Goal: Task Accomplishment & Management: Manage account settings

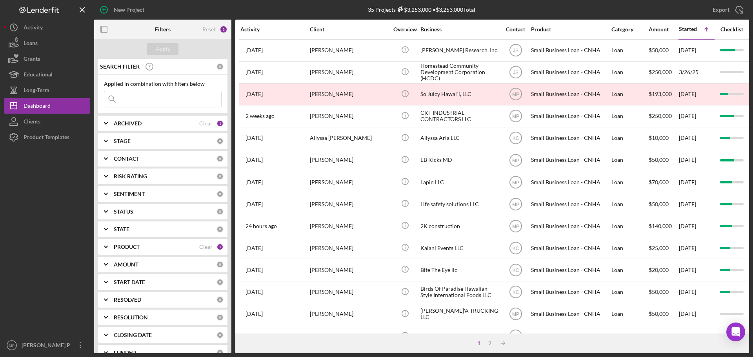
scroll to position [266, 0]
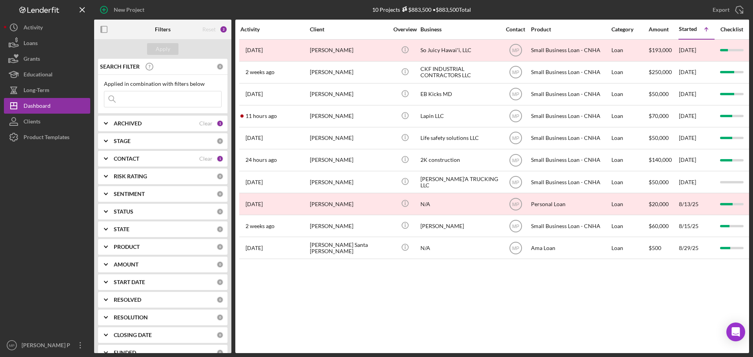
click at [106, 28] on icon "button" at bounding box center [104, 30] width 18 height 18
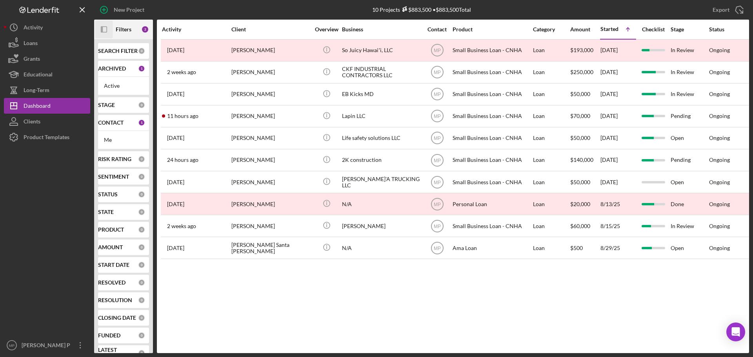
click at [102, 30] on icon "button" at bounding box center [102, 29] width 2 height 6
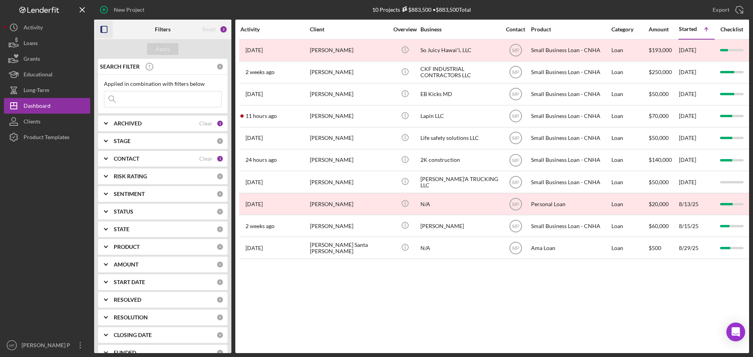
click at [104, 32] on icon "button" at bounding box center [104, 30] width 18 height 18
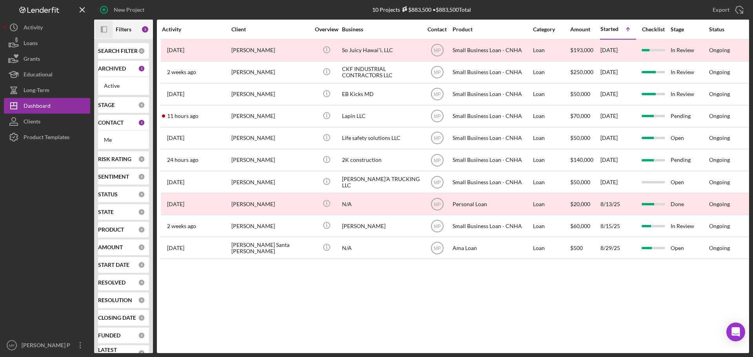
click at [104, 32] on rect "button" at bounding box center [103, 29] width 5 height 5
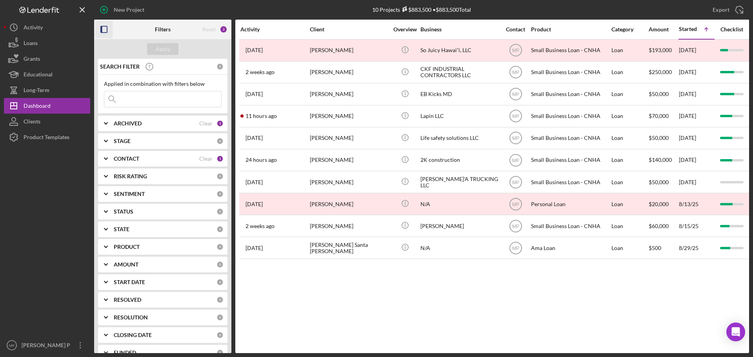
click at [107, 26] on rect "button" at bounding box center [104, 29] width 6 height 6
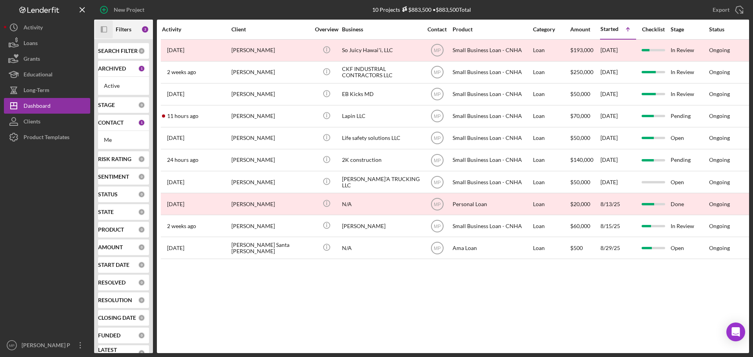
click at [402, 313] on div "Activity Client Overview Business Contact Product Category Amount Started Icon/…" at bounding box center [453, 187] width 592 height 334
click at [106, 32] on icon "Icon/Panel Side Expand" at bounding box center [104, 30] width 18 height 18
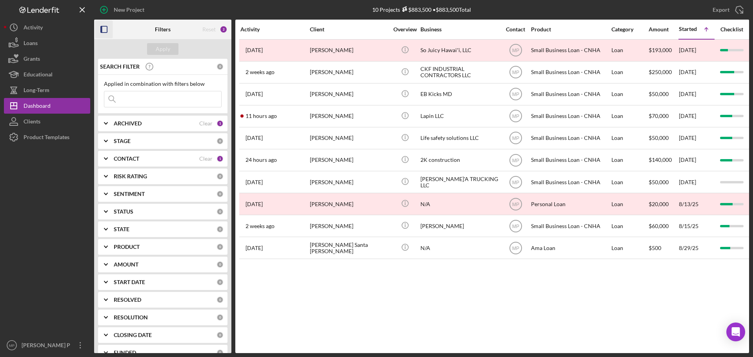
click at [102, 30] on rect "button" at bounding box center [102, 29] width 2 height 6
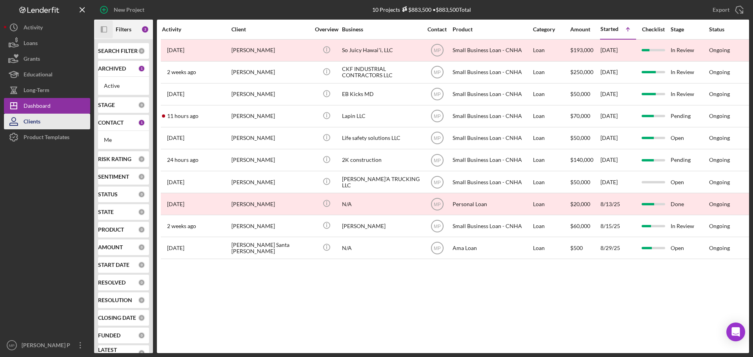
click at [37, 122] on div "Clients" at bounding box center [32, 123] width 17 height 18
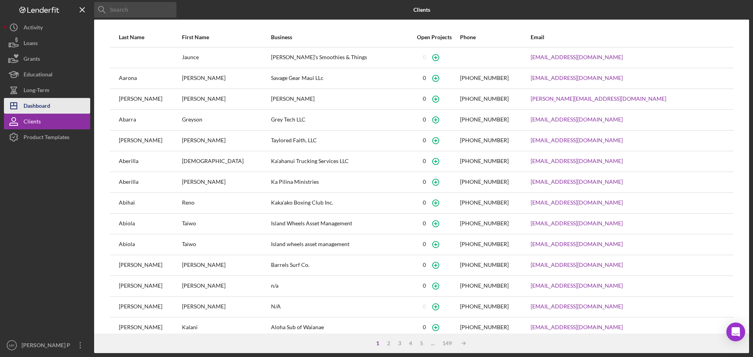
click at [43, 107] on div "Dashboard" at bounding box center [37, 107] width 27 height 18
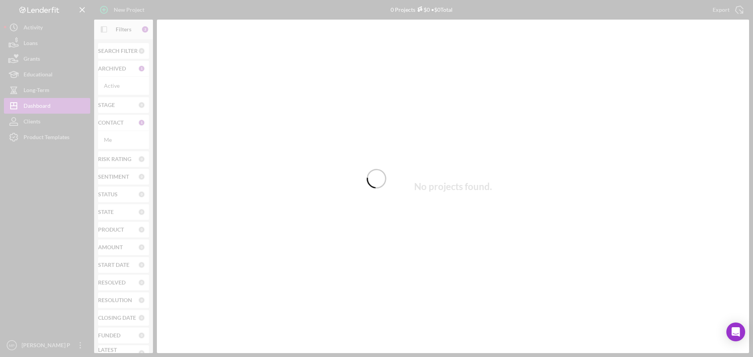
click at [102, 31] on div at bounding box center [376, 178] width 753 height 357
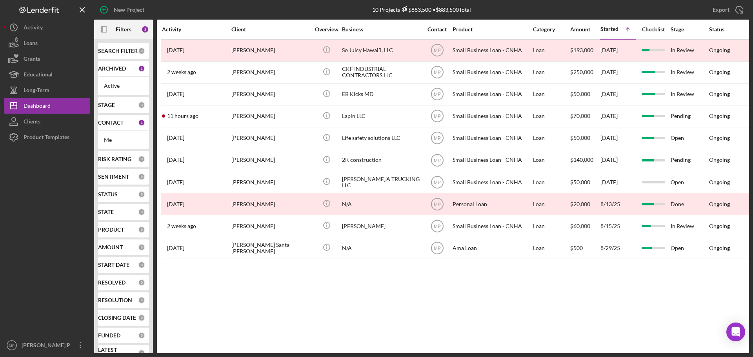
click at [102, 31] on icon "button" at bounding box center [102, 29] width 2 height 6
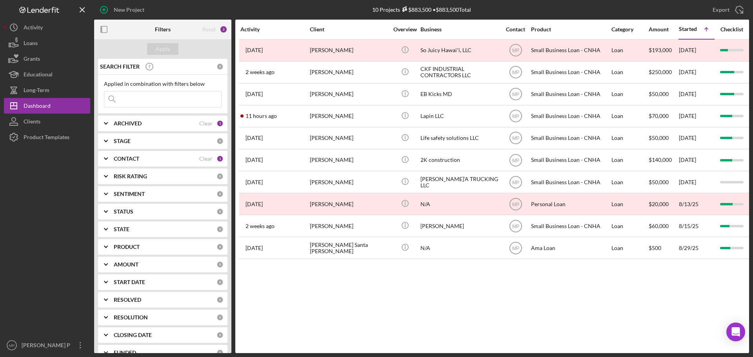
click at [107, 159] on polyline at bounding box center [105, 159] width 3 height 2
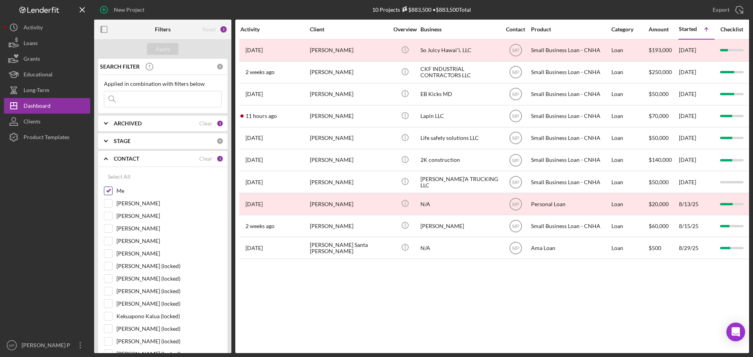
click at [107, 191] on input "Me" at bounding box center [108, 191] width 8 height 8
checkbox input "false"
click at [107, 253] on input "Heather Kim" at bounding box center [108, 254] width 8 height 8
checkbox input "true"
click at [159, 52] on div "Apply" at bounding box center [163, 49] width 15 height 12
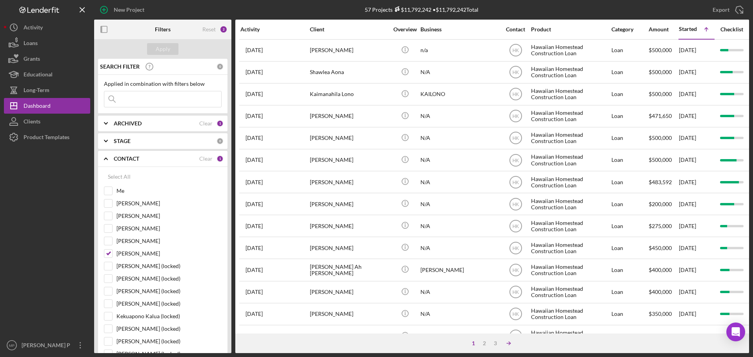
click at [509, 342] on icon "Icon/Table Sort Arrow" at bounding box center [509, 344] width 16 height 16
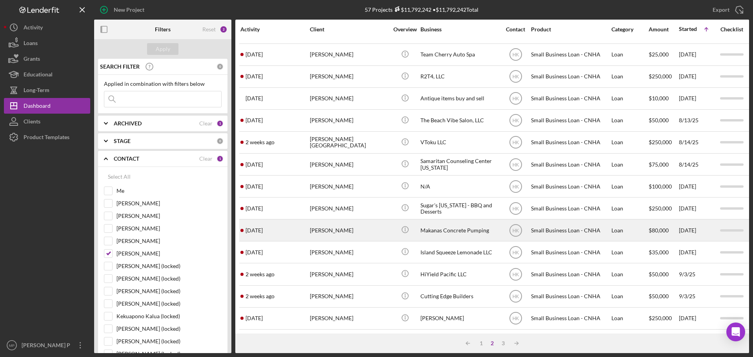
scroll to position [266, 0]
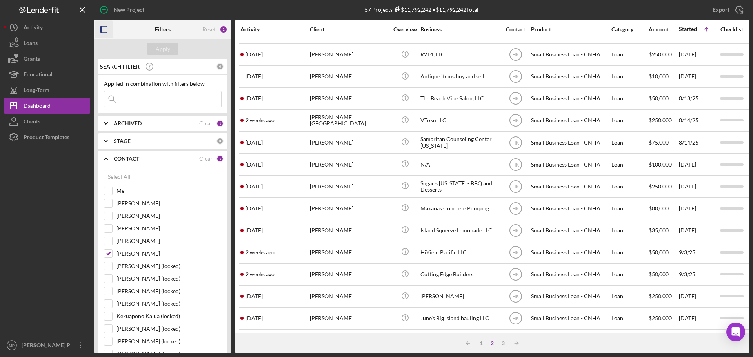
click at [104, 29] on icon "button" at bounding box center [104, 30] width 18 height 18
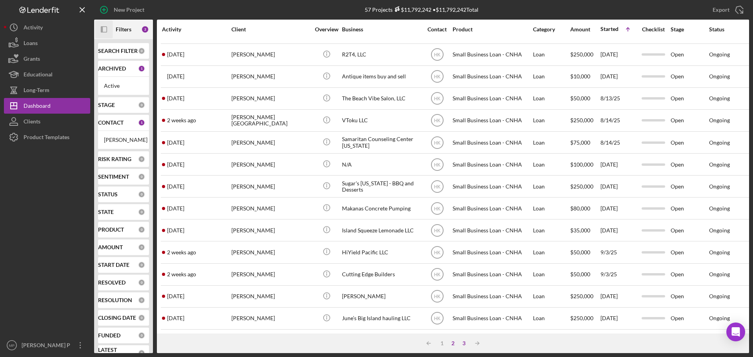
click at [463, 347] on div "3" at bounding box center [464, 344] width 11 height 6
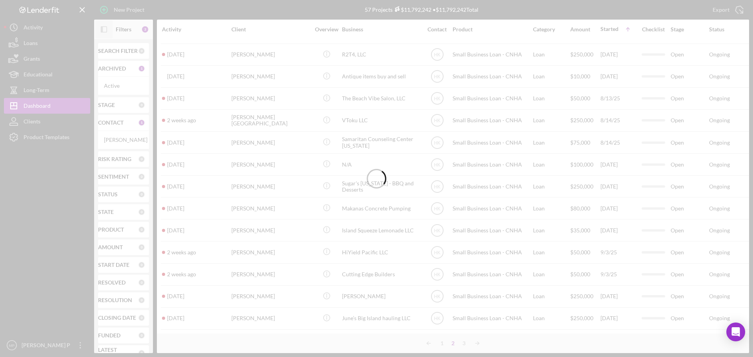
scroll to position [0, 0]
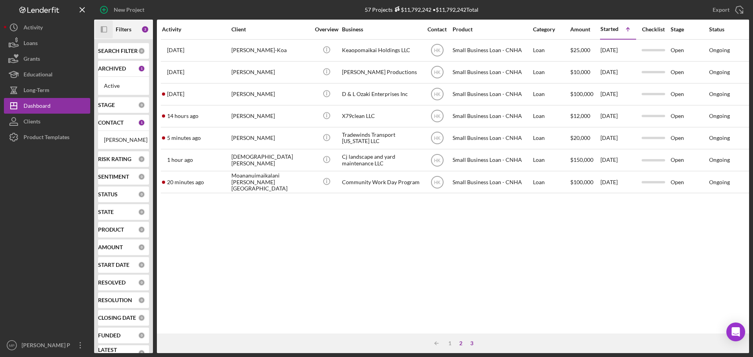
click at [463, 344] on div "2" at bounding box center [460, 344] width 11 height 6
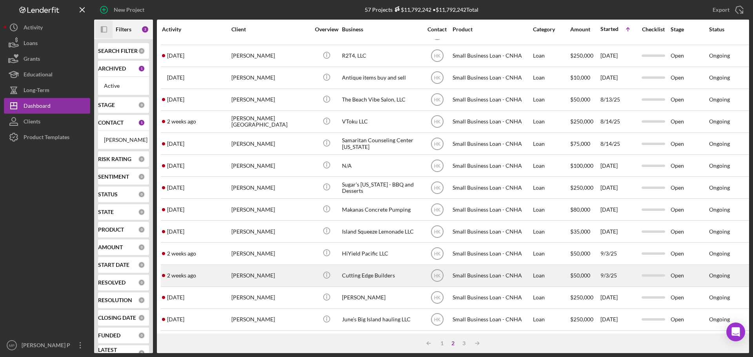
scroll to position [266, 0]
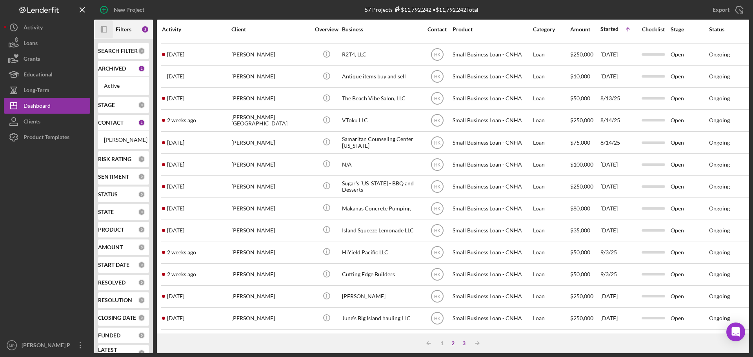
click at [463, 342] on div "3" at bounding box center [464, 344] width 11 height 6
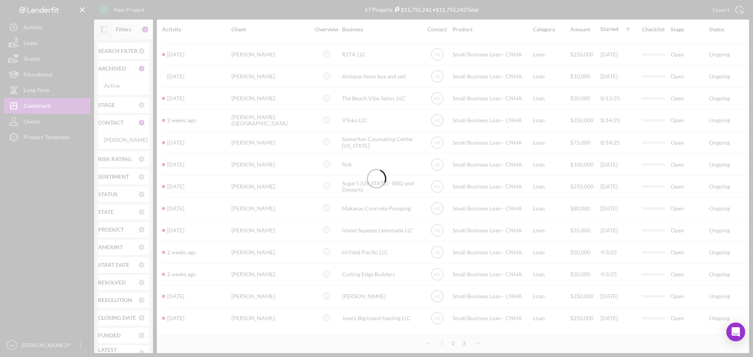
scroll to position [0, 0]
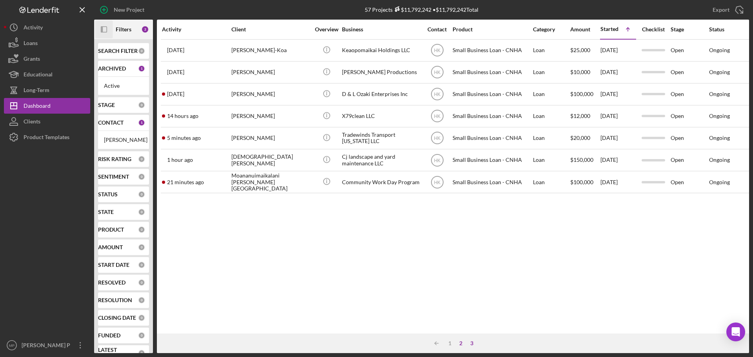
click at [460, 342] on div "2" at bounding box center [460, 344] width 11 height 6
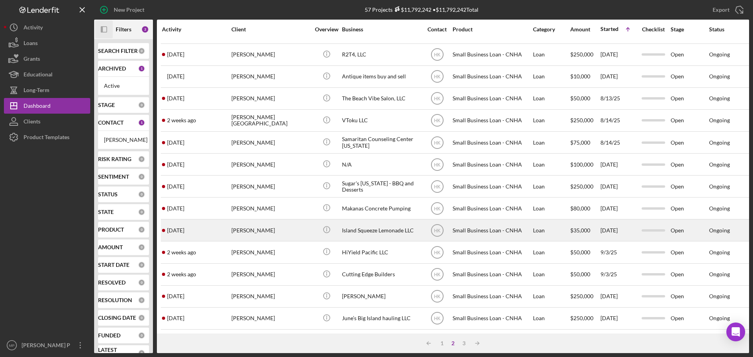
scroll to position [266, 0]
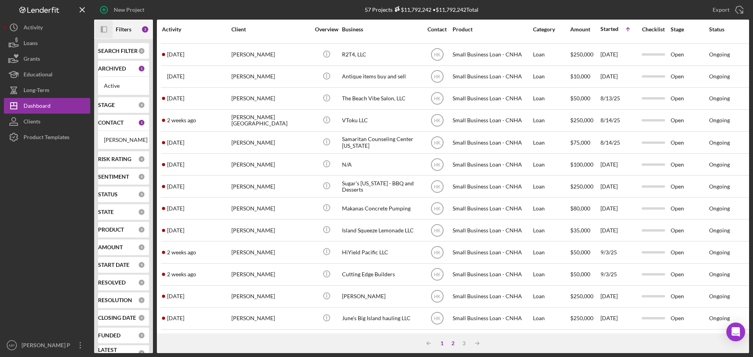
click at [442, 342] on div "1" at bounding box center [442, 344] width 11 height 6
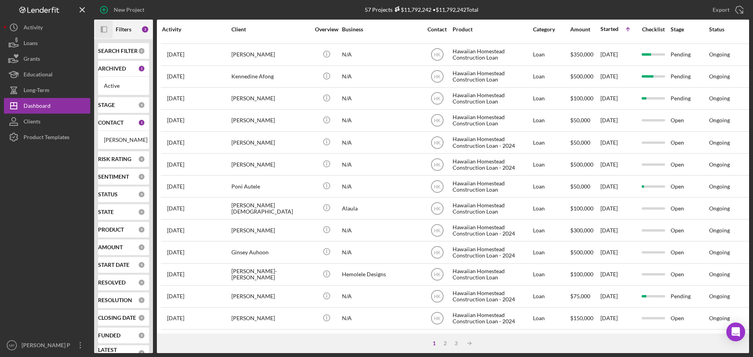
click at [104, 32] on icon "Icon/Panel Side Expand" at bounding box center [104, 30] width 18 height 18
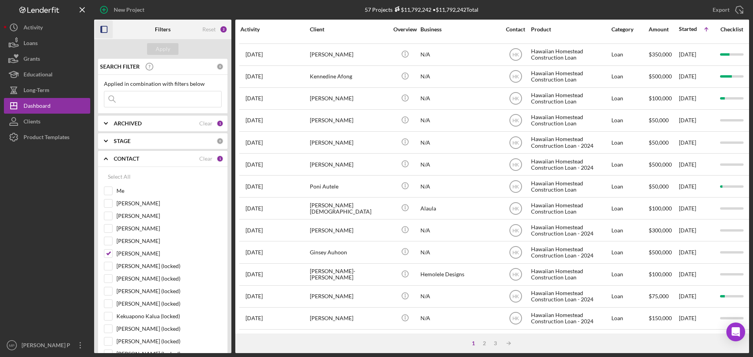
click at [104, 32] on icon "button" at bounding box center [104, 30] width 18 height 18
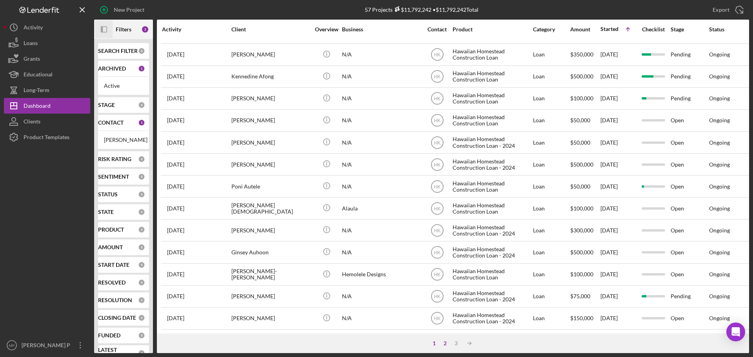
click at [444, 344] on div "2" at bounding box center [445, 344] width 11 height 6
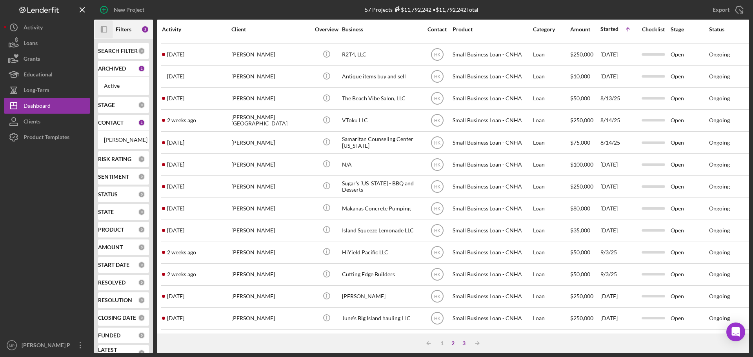
click at [464, 345] on div "3" at bounding box center [464, 344] width 11 height 6
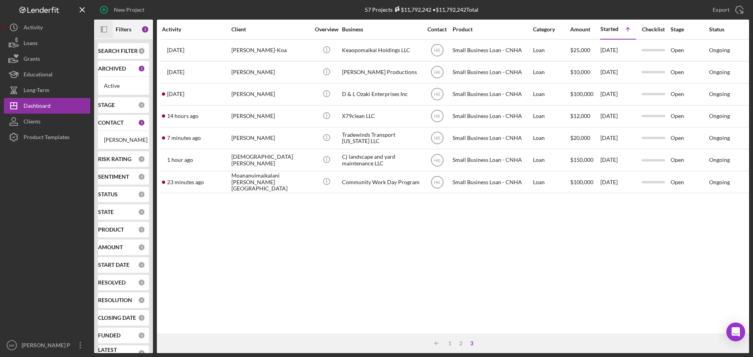
scroll to position [0, 0]
click at [104, 30] on icon "Icon/Panel Side Expand" at bounding box center [104, 30] width 18 height 18
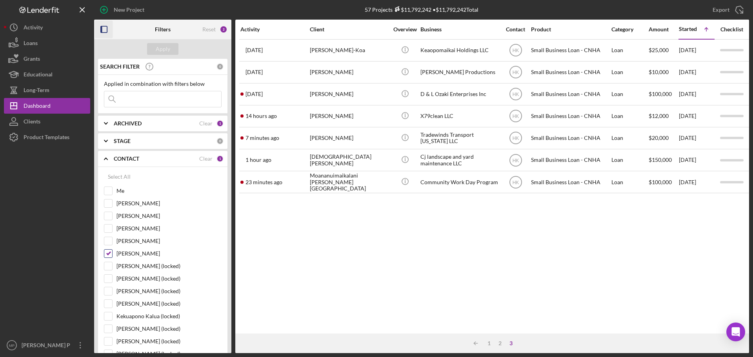
click at [108, 255] on input "Heather Kim" at bounding box center [108, 254] width 8 height 8
checkbox input "false"
click at [107, 27] on icon "button" at bounding box center [104, 30] width 18 height 18
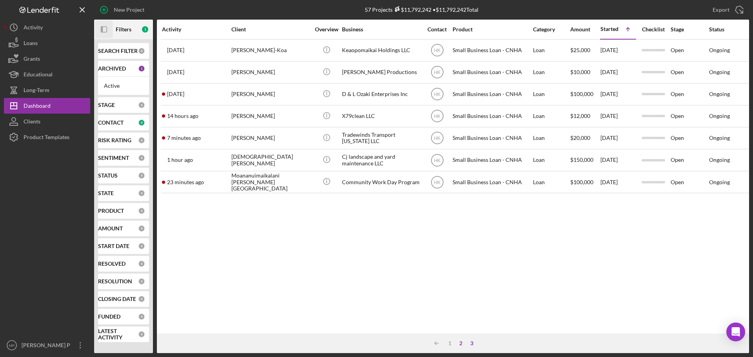
click at [461, 344] on div "2" at bounding box center [460, 344] width 11 height 6
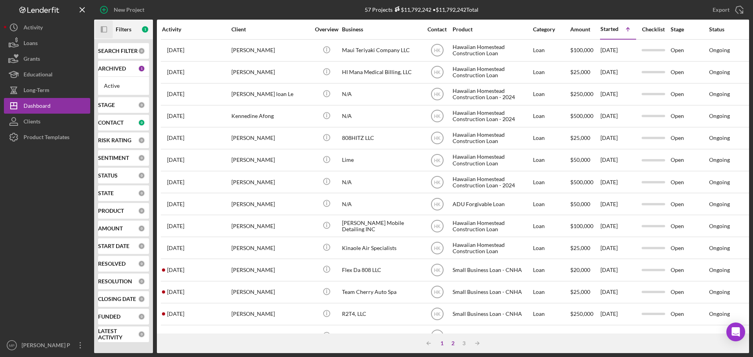
click at [442, 344] on div "1" at bounding box center [442, 344] width 11 height 6
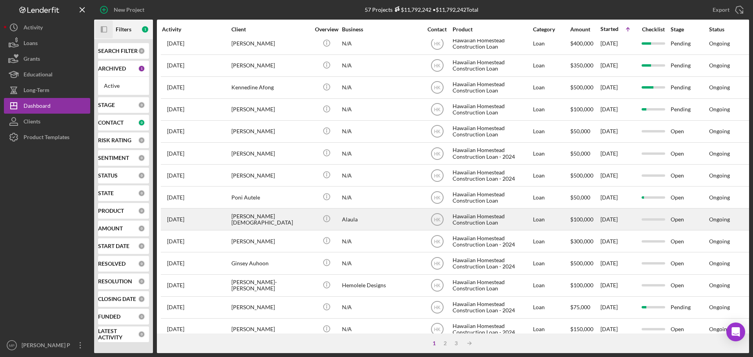
scroll to position [266, 0]
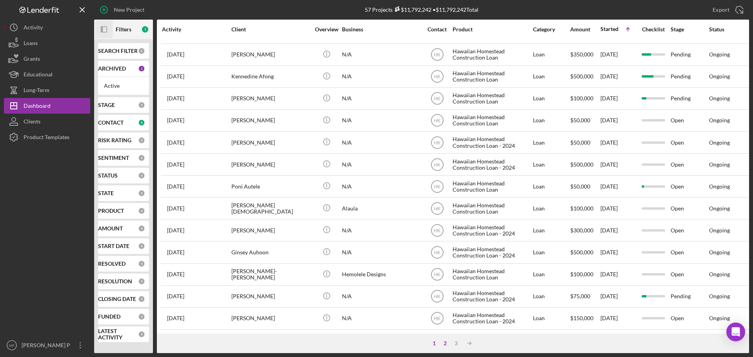
click at [445, 343] on div "2" at bounding box center [445, 344] width 11 height 6
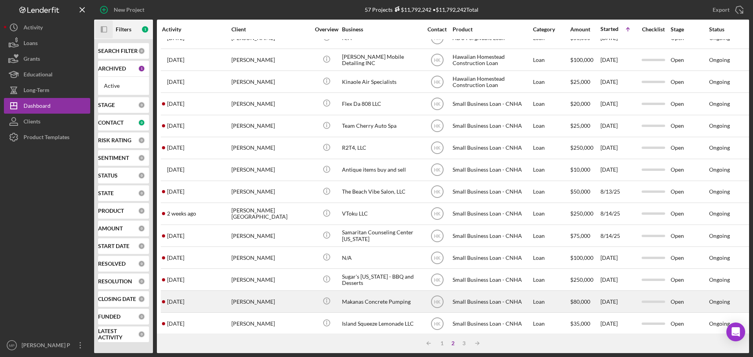
scroll to position [148, 0]
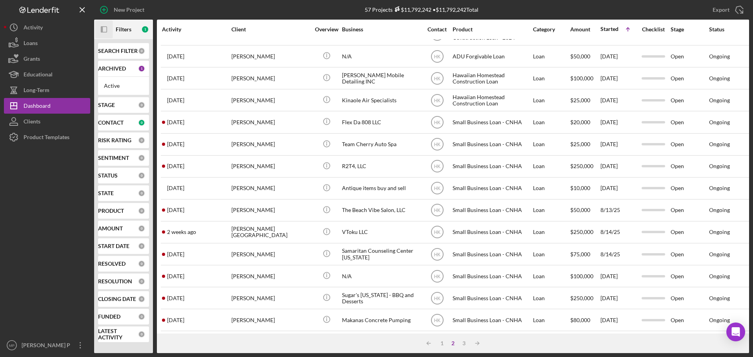
click at [104, 28] on icon "Icon/Panel Side Expand" at bounding box center [104, 30] width 18 height 18
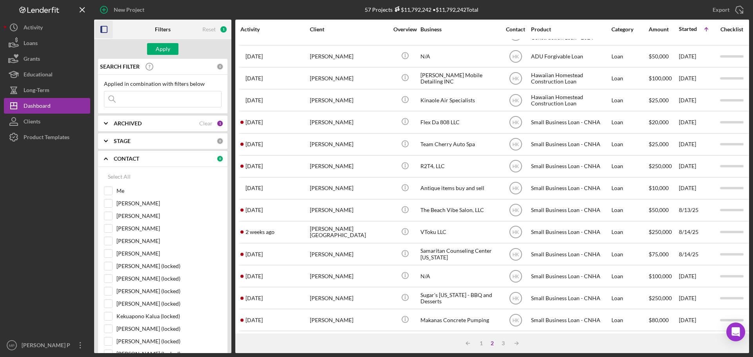
click at [105, 29] on icon "button" at bounding box center [104, 30] width 18 height 18
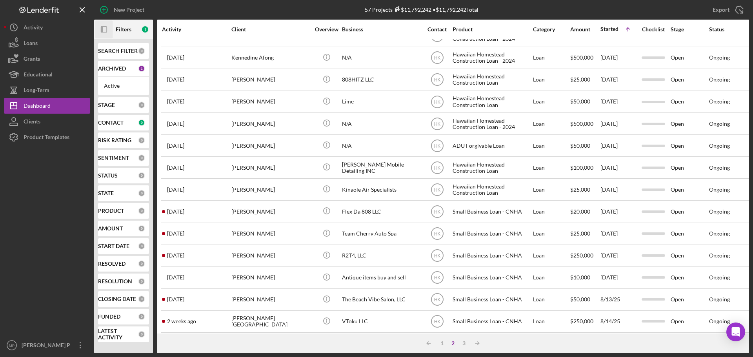
scroll to position [0, 0]
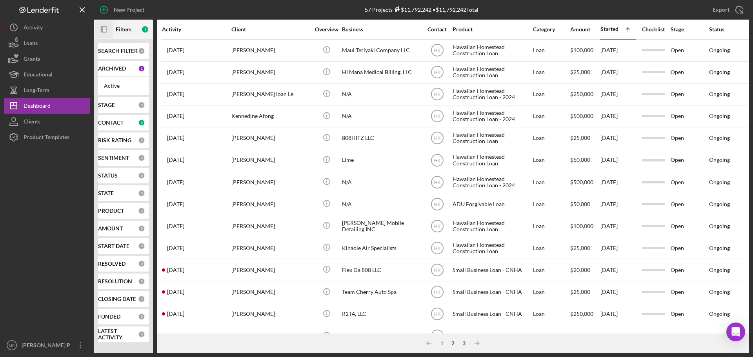
click at [464, 343] on div "3" at bounding box center [464, 344] width 11 height 6
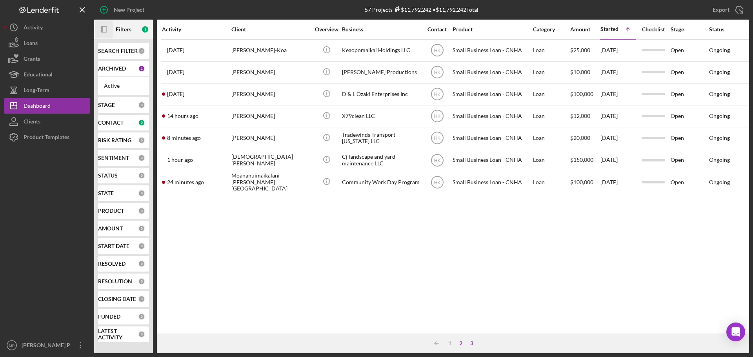
click at [461, 343] on div "2" at bounding box center [460, 344] width 11 height 6
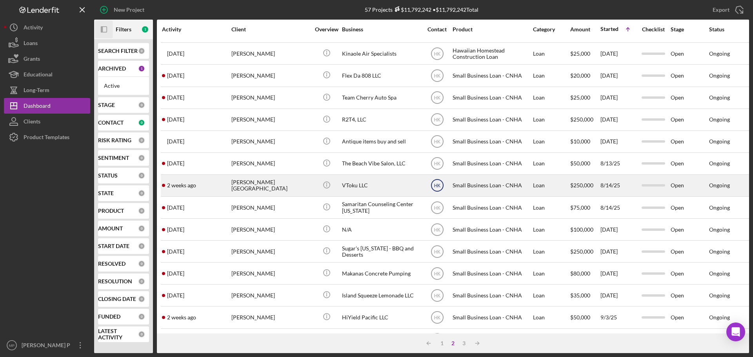
scroll to position [196, 0]
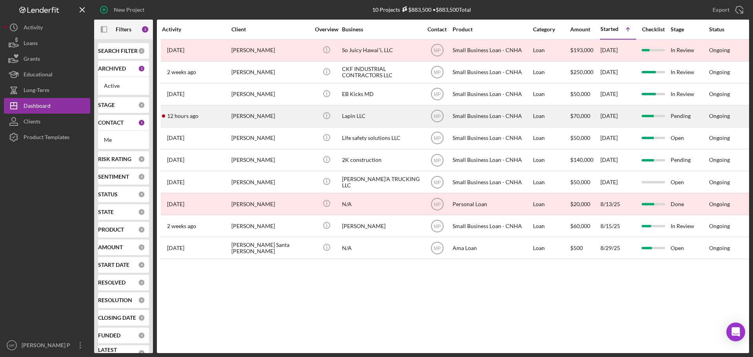
click at [293, 118] on div "[PERSON_NAME]" at bounding box center [270, 116] width 78 height 21
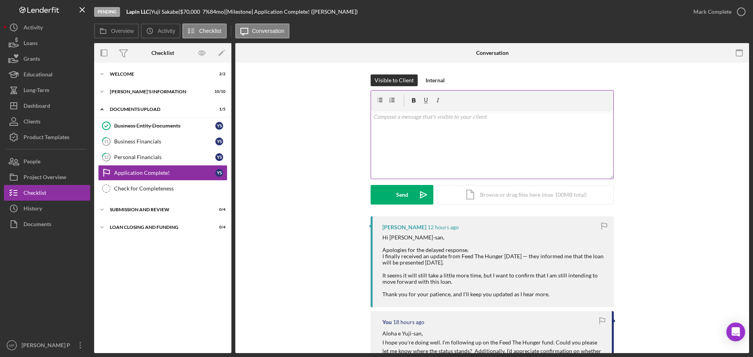
click at [412, 125] on div "v Color teal Color pink Remove color Add row above Add row below Add column bef…" at bounding box center [492, 144] width 242 height 69
click at [40, 279] on div at bounding box center [47, 285] width 86 height 106
click at [576, 129] on p "Thank you for your reply and the updates. I will keep this application open for…" at bounding box center [492, 128] width 238 height 9
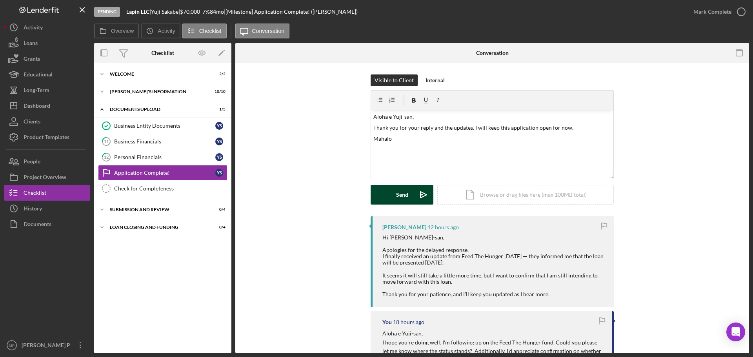
click at [397, 195] on div "Send" at bounding box center [402, 195] width 12 height 20
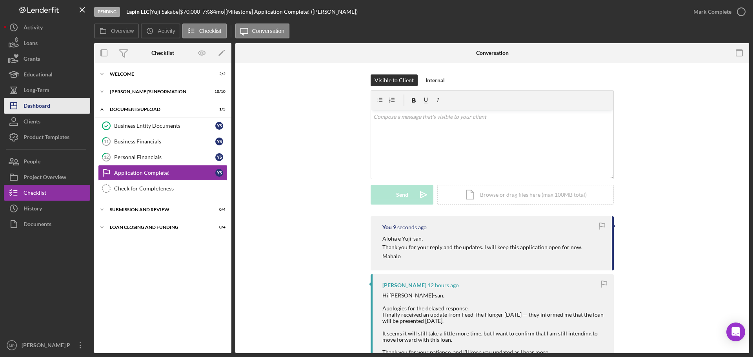
click at [47, 103] on div "Dashboard" at bounding box center [37, 107] width 27 height 18
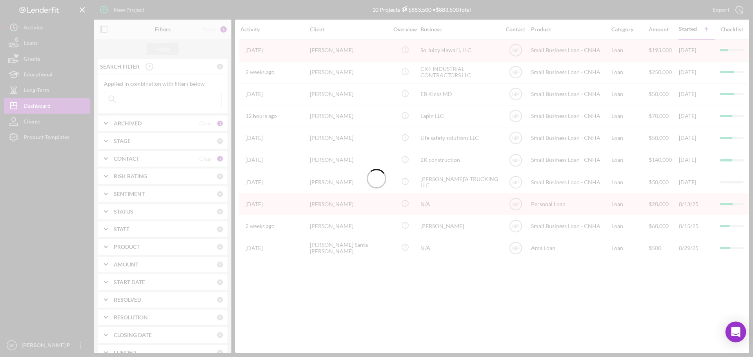
click at [738, 333] on icon "Open Intercom Messenger" at bounding box center [735, 332] width 9 height 10
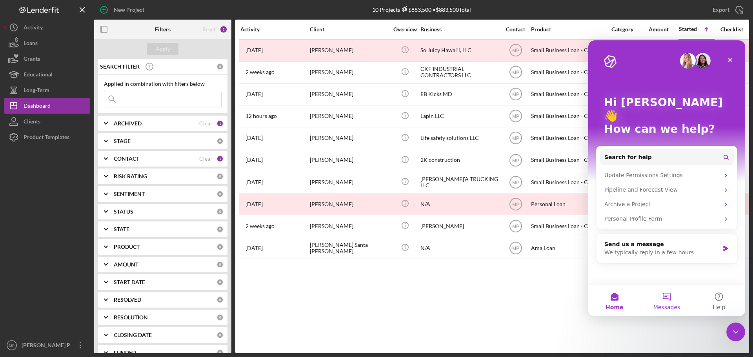
click at [667, 301] on button "Messages" at bounding box center [667, 300] width 52 height 31
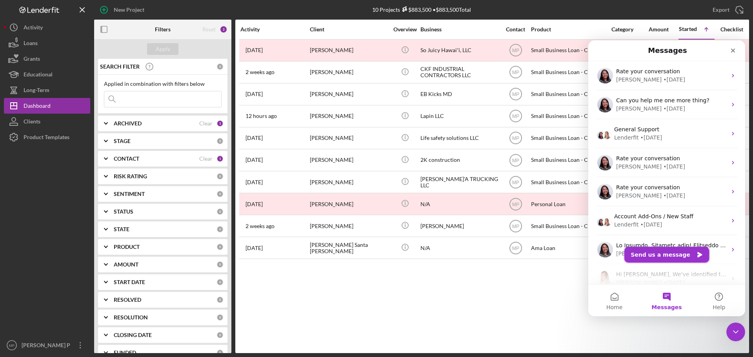
click at [686, 255] on button "Send us a message" at bounding box center [667, 255] width 85 height 16
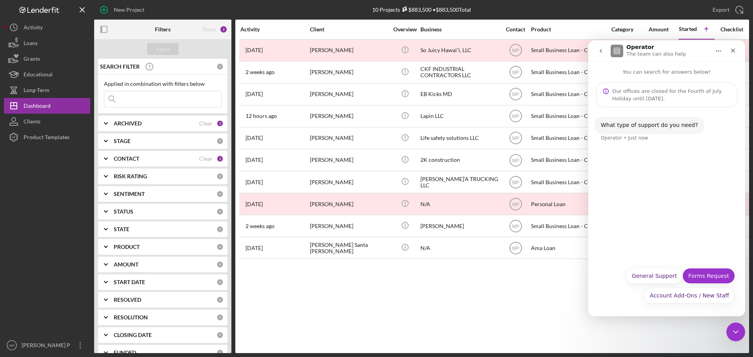
click at [714, 278] on button "Forms Request" at bounding box center [709, 276] width 53 height 16
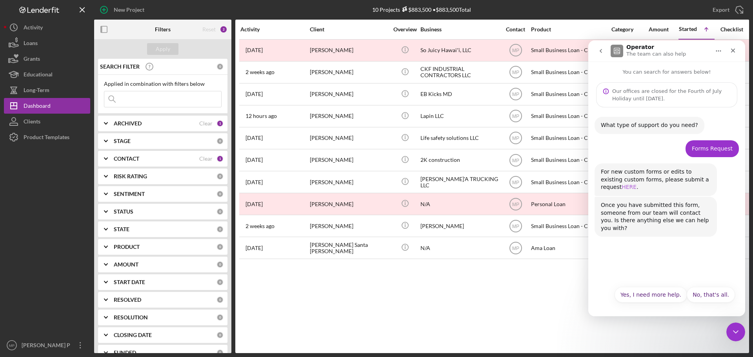
click at [637, 184] on link "HERE" at bounding box center [629, 187] width 15 height 6
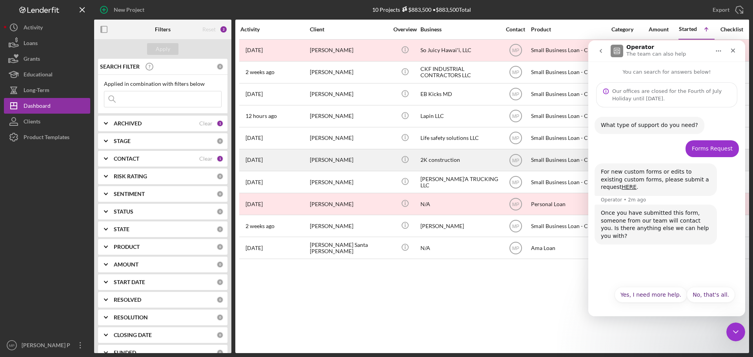
click at [332, 162] on div "[PERSON_NAME]" at bounding box center [349, 160] width 78 height 21
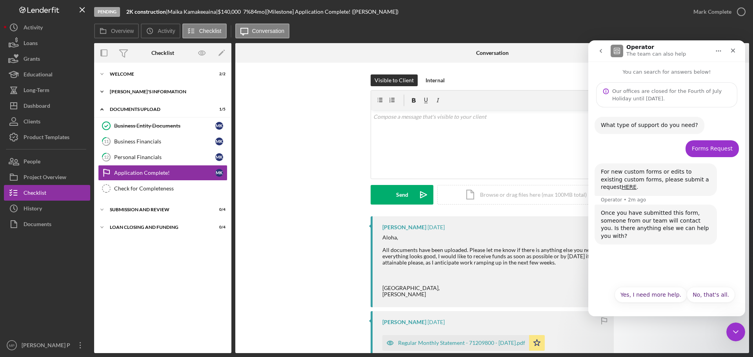
click at [102, 92] on polyline at bounding box center [102, 92] width 2 height 2
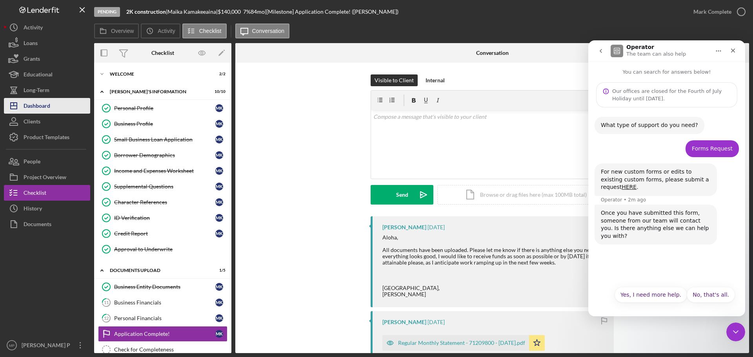
click at [43, 108] on div "Dashboard" at bounding box center [37, 107] width 27 height 18
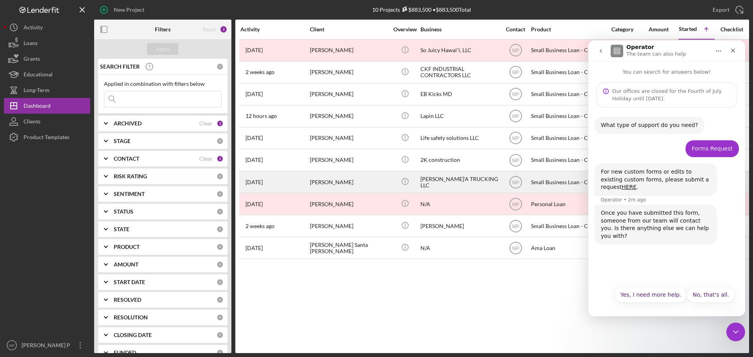
click at [435, 180] on div "[PERSON_NAME]'A TRUCKING LLC" at bounding box center [460, 182] width 78 height 21
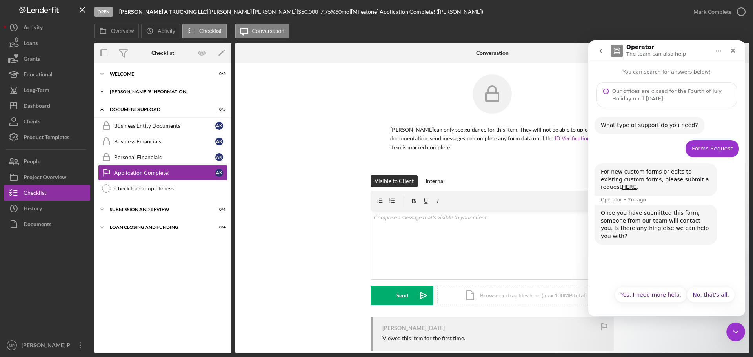
click at [102, 91] on icon "Icon/Expander" at bounding box center [102, 92] width 16 height 16
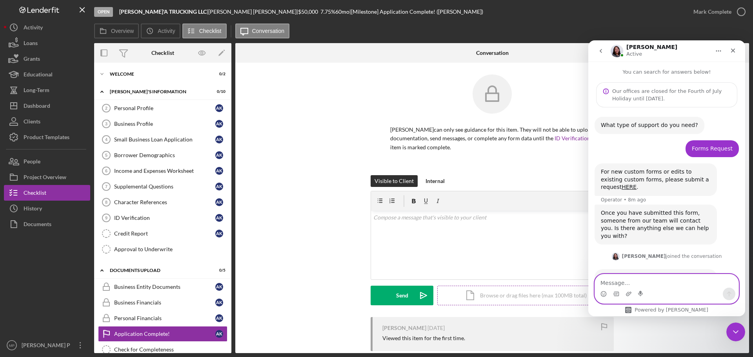
scroll to position [44, 0]
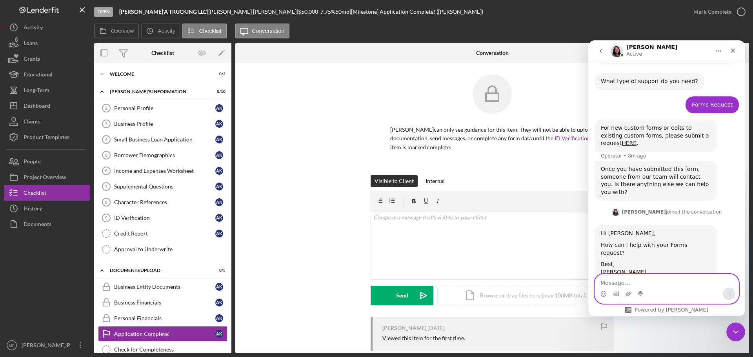
click at [669, 282] on textarea "Message…" at bounding box center [667, 281] width 144 height 13
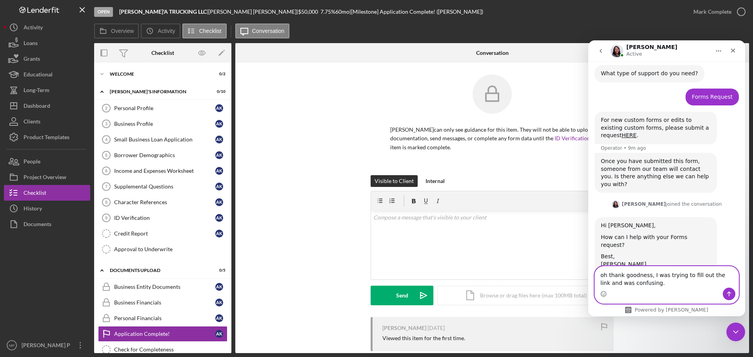
click at [611, 284] on textarea "oh thank goodness, I was trying to fill out the link and was confusing." at bounding box center [667, 277] width 144 height 21
type textarea "oh thank goodness, I was trying to fill out the link and was confusing."
click at [732, 293] on icon "Send a message…" at bounding box center [729, 294] width 6 height 6
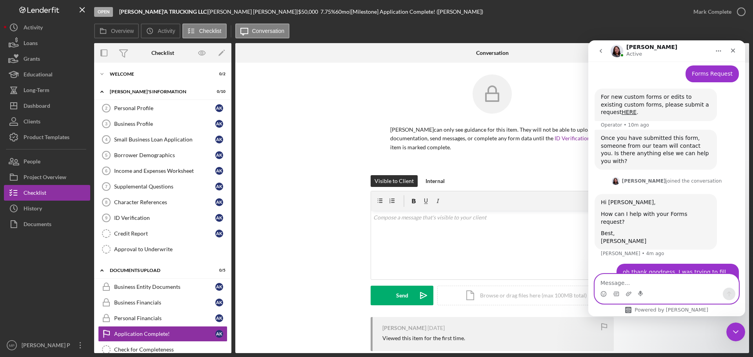
click at [646, 283] on textarea "Message…" at bounding box center [667, 281] width 144 height 13
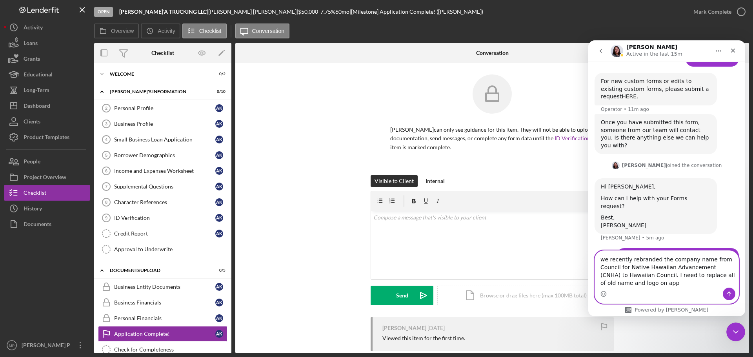
scroll to position [98, 0]
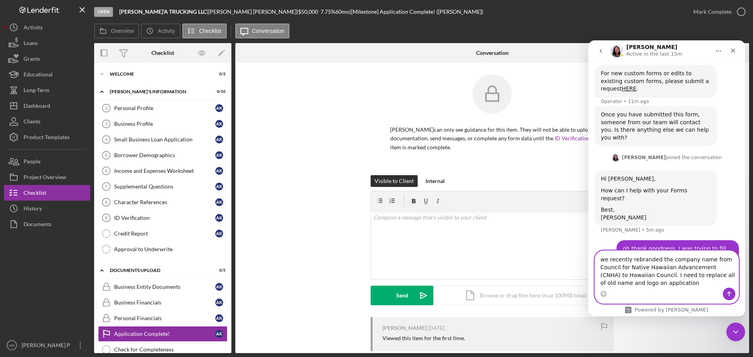
type textarea "we recently rebranded the company name from Council for Native Hawaiian Advance…"
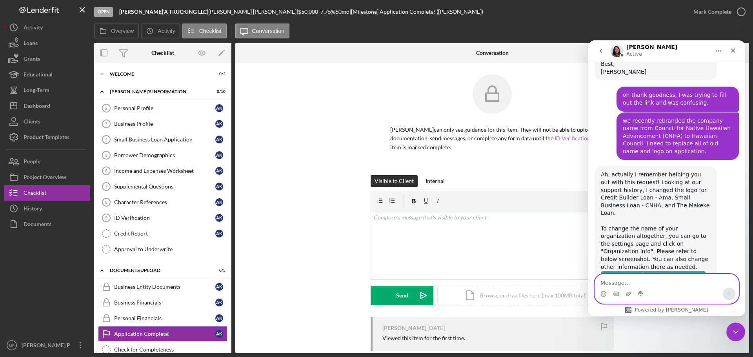
scroll to position [275, 0]
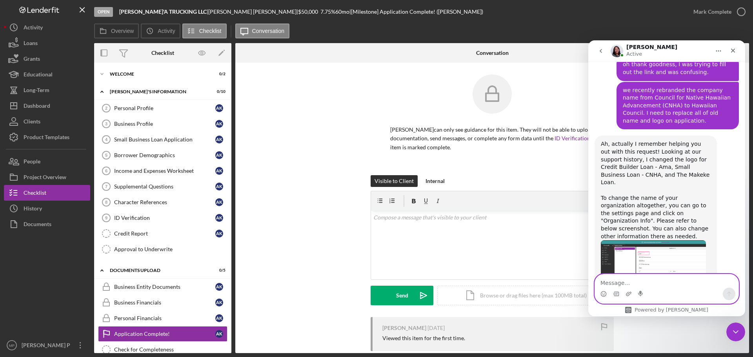
click at [672, 284] on textarea "Message…" at bounding box center [667, 281] width 144 height 13
click at [668, 240] on img "Christina says…" at bounding box center [653, 265] width 105 height 51
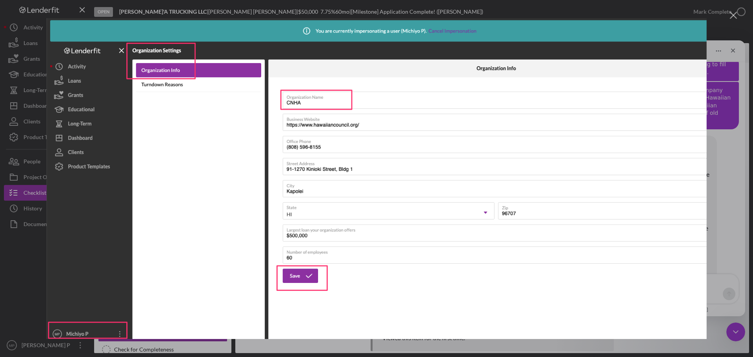
scroll to position [0, 0]
click at [711, 328] on div "Intercom messenger" at bounding box center [376, 178] width 753 height 357
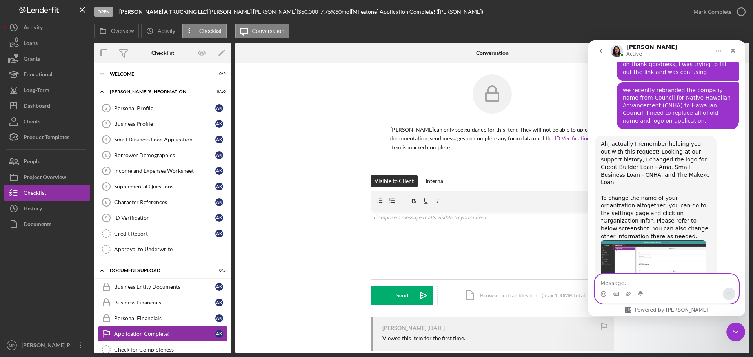
click at [653, 284] on textarea "Message…" at bounding box center [667, 281] width 144 height 13
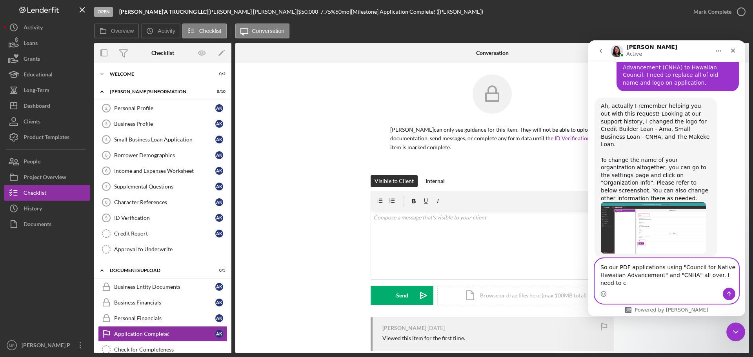
scroll to position [321, 0]
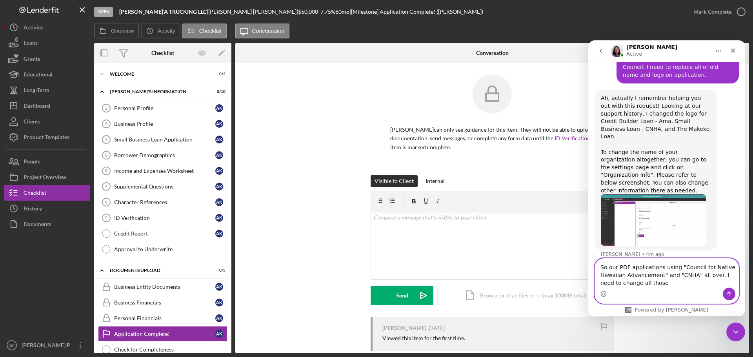
type textarea "So our PDF applications using "Council for Native Hawaiian Advancement" and "CN…"
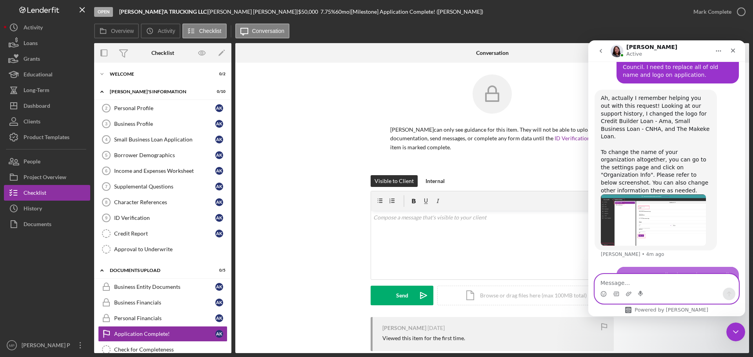
scroll to position [344, 0]
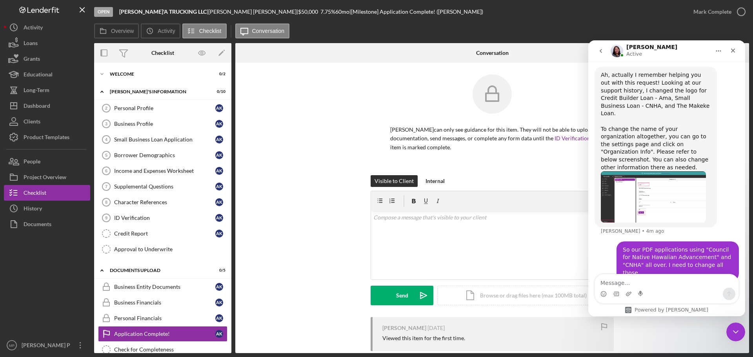
click at [666, 171] on img "Christina says…" at bounding box center [653, 196] width 105 height 51
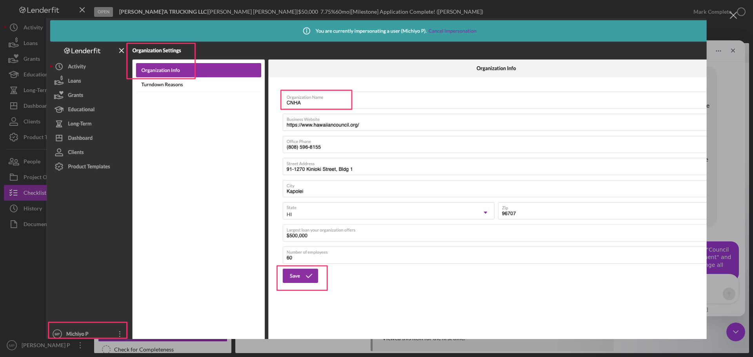
scroll to position [314, 0]
click at [29, 277] on div "Intercom messenger" at bounding box center [376, 178] width 753 height 357
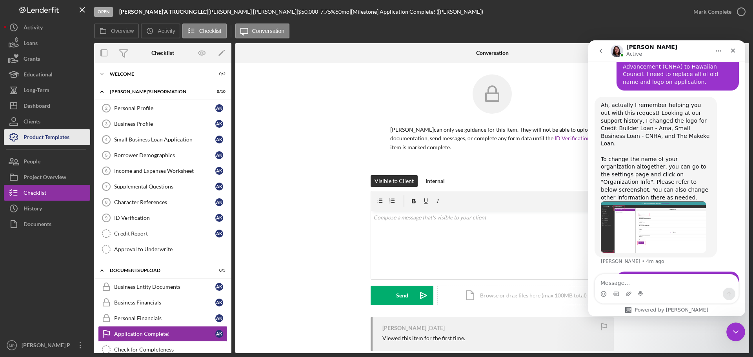
click at [55, 141] on div "Product Templates" at bounding box center [47, 138] width 46 height 18
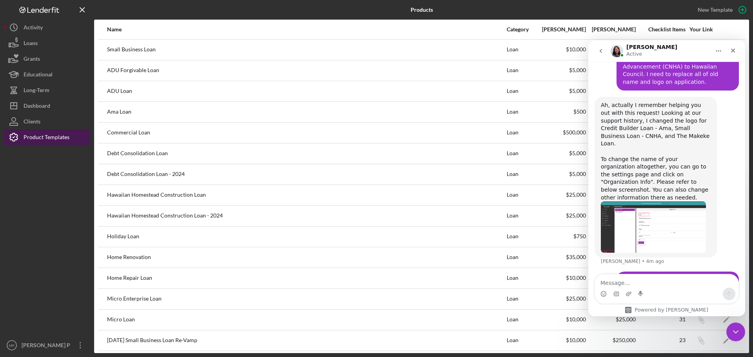
scroll to position [344, 0]
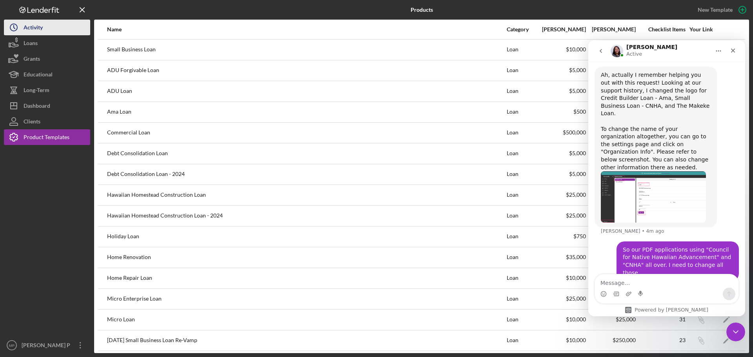
click at [54, 30] on button "Icon/History Activity" at bounding box center [47, 28] width 86 height 16
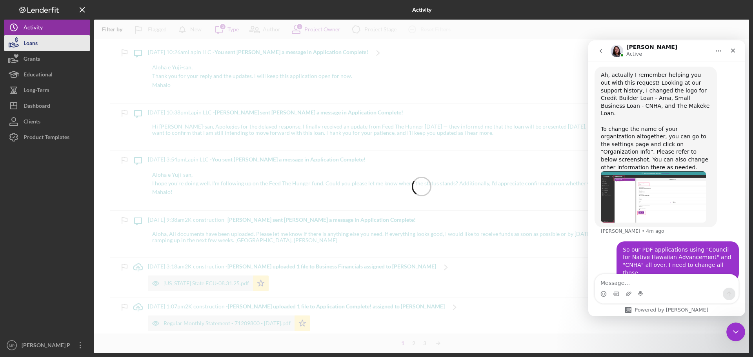
click at [49, 45] on button "Loans" at bounding box center [47, 43] width 86 height 16
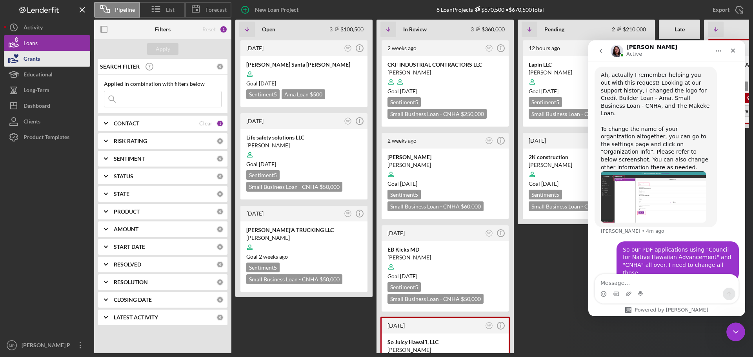
click at [42, 58] on button "Grants" at bounding box center [47, 59] width 86 height 16
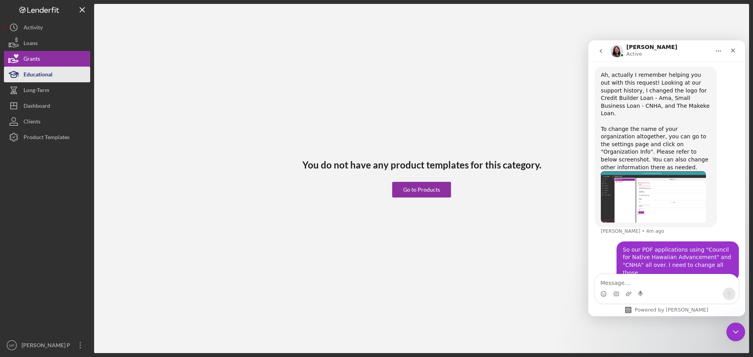
click at [40, 77] on div "Educational" at bounding box center [38, 76] width 29 height 18
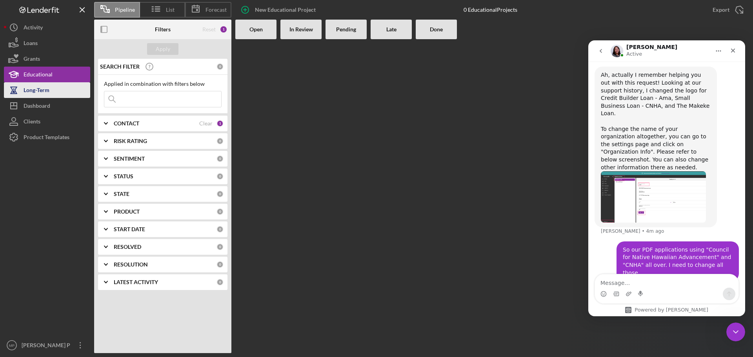
click at [41, 96] on div "Long-Term" at bounding box center [37, 91] width 26 height 18
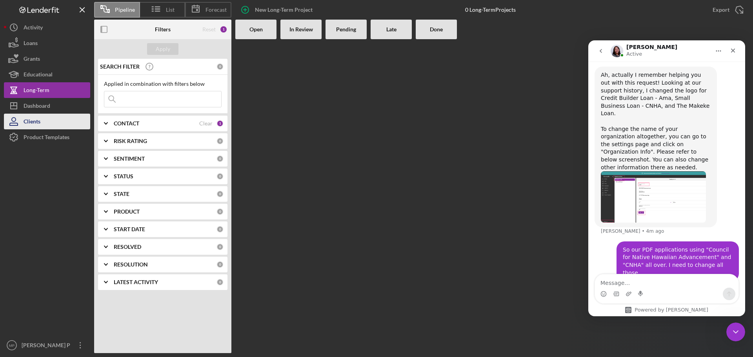
click at [44, 121] on button "Clients" at bounding box center [47, 122] width 86 height 16
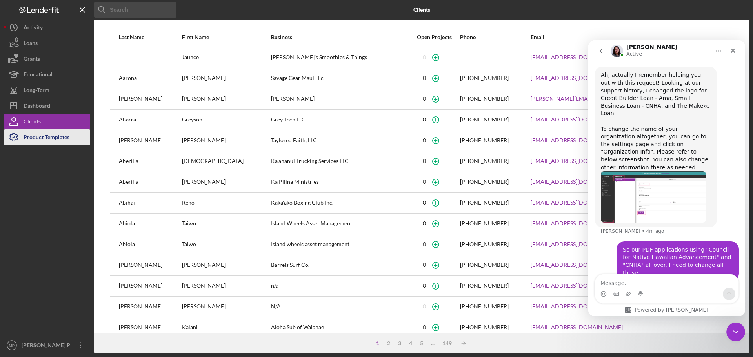
click at [43, 136] on div "Product Templates" at bounding box center [47, 138] width 46 height 18
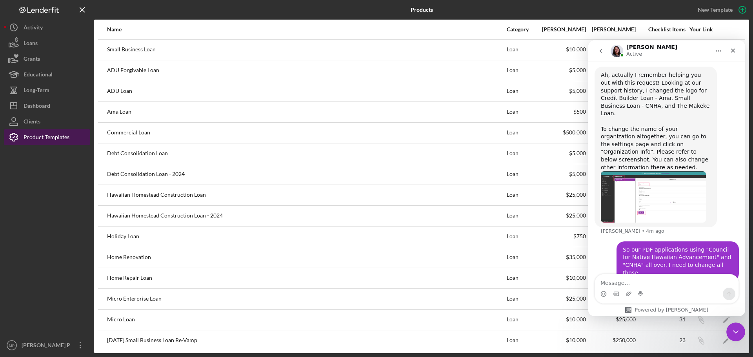
scroll to position [314, 0]
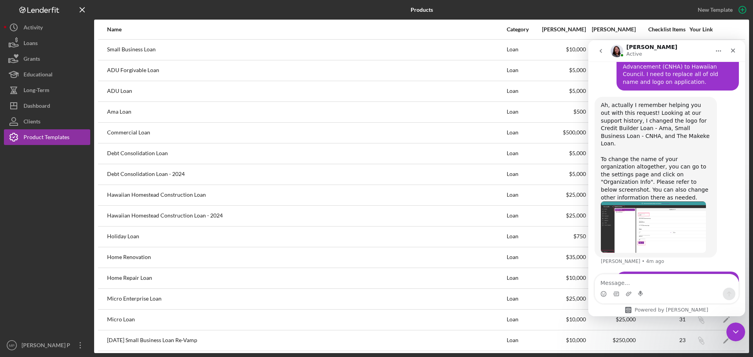
click at [724, 155] on div "Ah, actually I remember helping you out with this request! Looking at our suppo…" at bounding box center [667, 184] width 144 height 175
click at [45, 348] on div "[PERSON_NAME] P" at bounding box center [45, 347] width 51 height 18
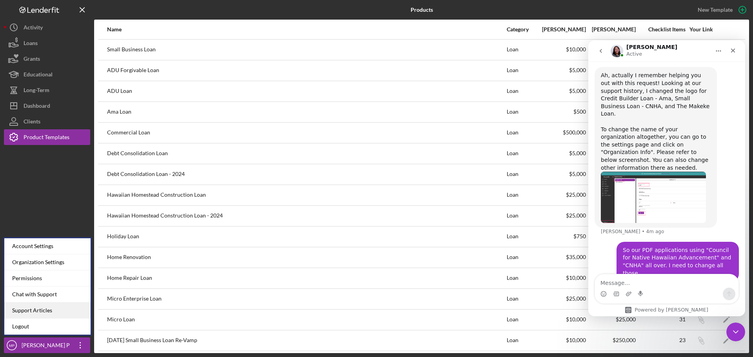
scroll to position [344, 0]
click at [60, 247] on div "Account Settings" at bounding box center [47, 247] width 86 height 16
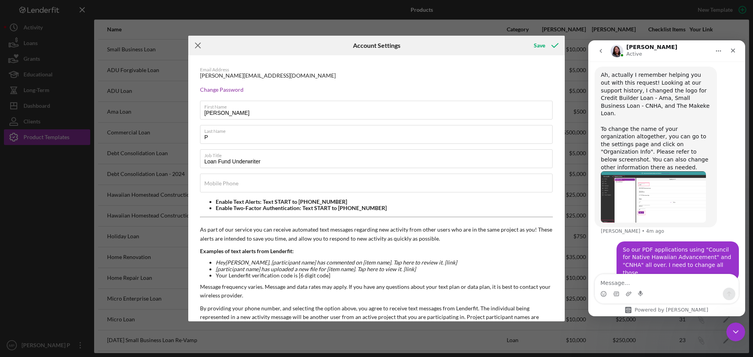
click at [198, 45] on icon "Icon/Menu Close" at bounding box center [198, 46] width 20 height 20
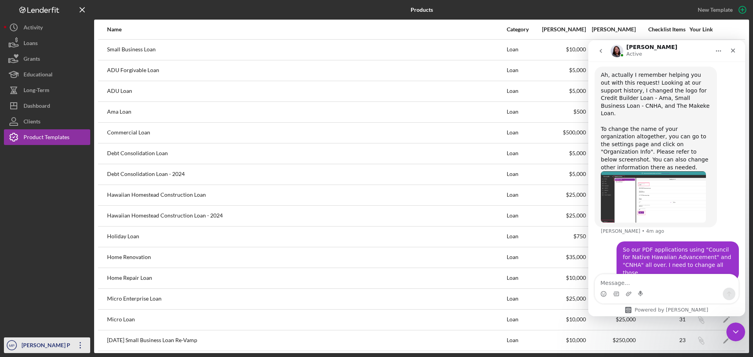
click at [60, 344] on div "[PERSON_NAME] P" at bounding box center [45, 347] width 51 height 18
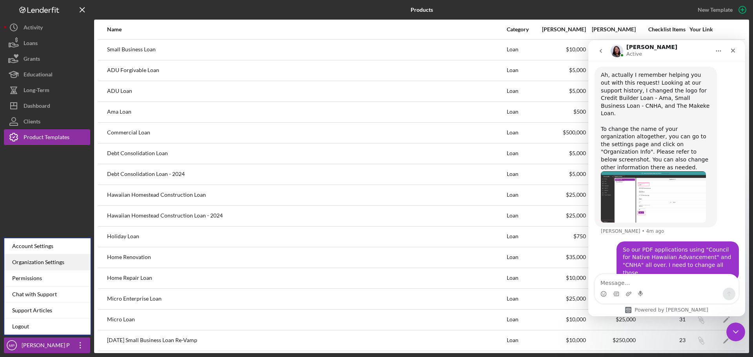
click at [46, 264] on div "Organization Settings" at bounding box center [47, 263] width 86 height 16
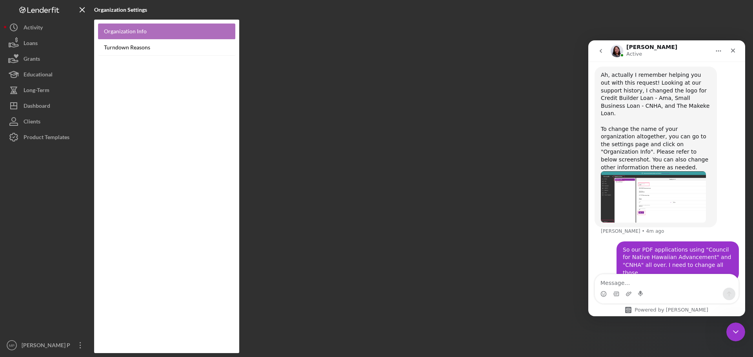
click at [137, 29] on link "Organization Info" at bounding box center [166, 32] width 137 height 16
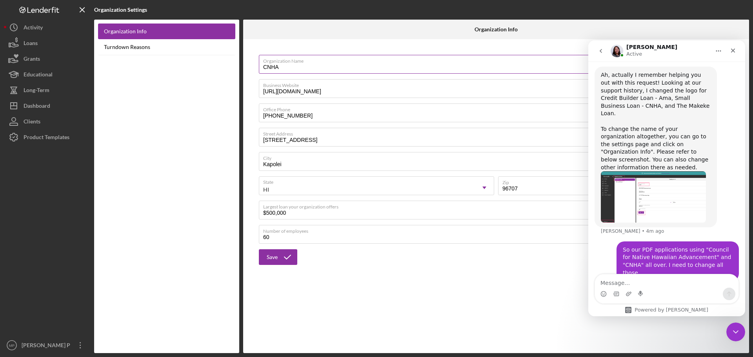
drag, startPoint x: 284, startPoint y: 67, endPoint x: 262, endPoint y: 67, distance: 22.8
click at [262, 67] on input "CNHA" at bounding box center [496, 64] width 474 height 19
type input "Hawaiian Council"
click at [735, 324] on div "Close Intercom Messenger" at bounding box center [734, 331] width 19 height 19
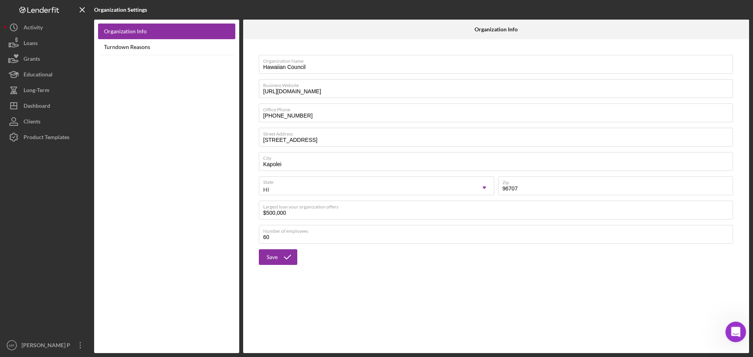
scroll to position [336, 0]
drag, startPoint x: 735, startPoint y: 325, endPoint x: 1370, endPoint y: 652, distance: 714.1
click at [735, 324] on div "Open Intercom Messenger" at bounding box center [735, 331] width 26 height 26
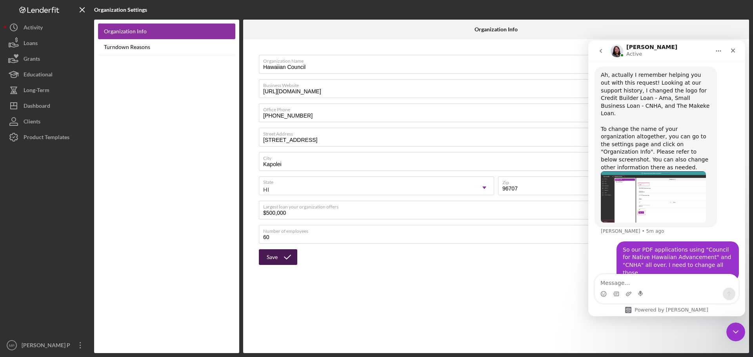
click at [266, 258] on button "Save" at bounding box center [278, 258] width 38 height 16
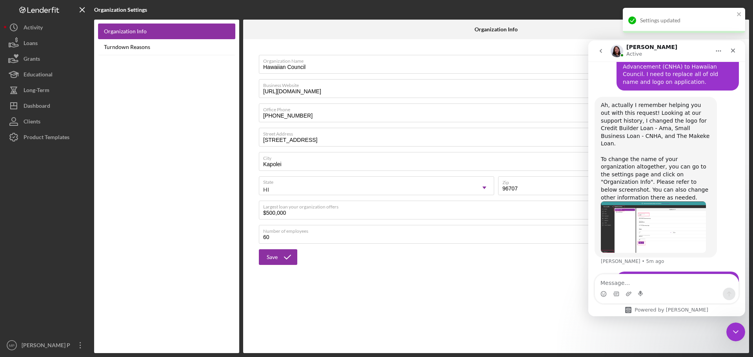
click at [667, 274] on div "Intercom messenger" at bounding box center [667, 289] width 144 height 30
click at [670, 279] on textarea "Message…" at bounding box center [667, 281] width 144 height 13
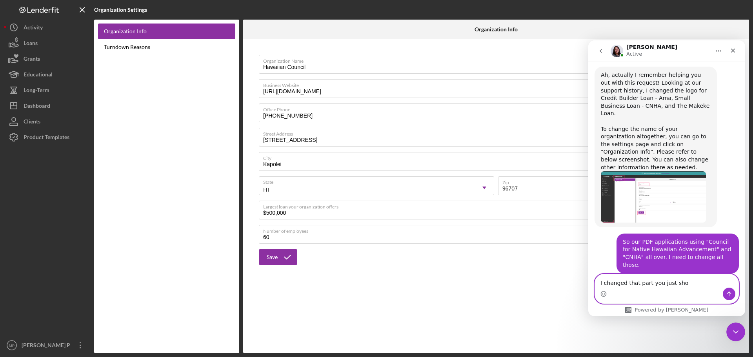
scroll to position [344, 0]
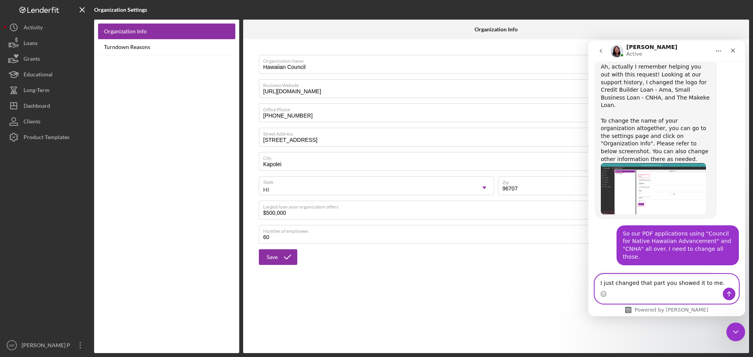
click at [694, 284] on textarea "I just changed that part you showed it to me." at bounding box center [667, 281] width 144 height 13
type textarea "I just changed that part you showed it to me."
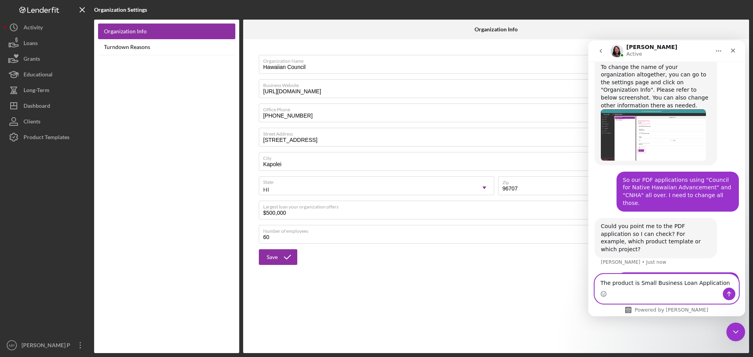
scroll to position [368, 0]
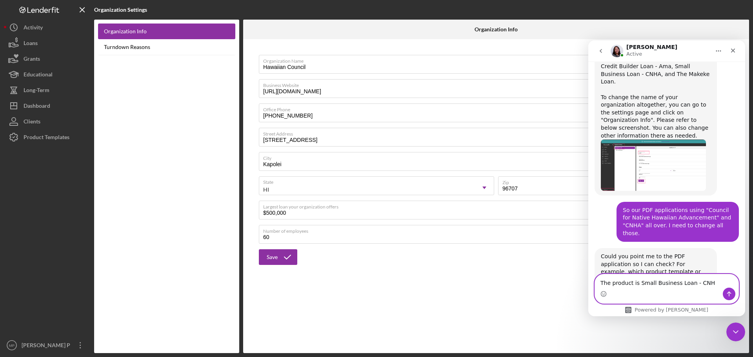
type textarea "The product is Small Business Loan - CNHA"
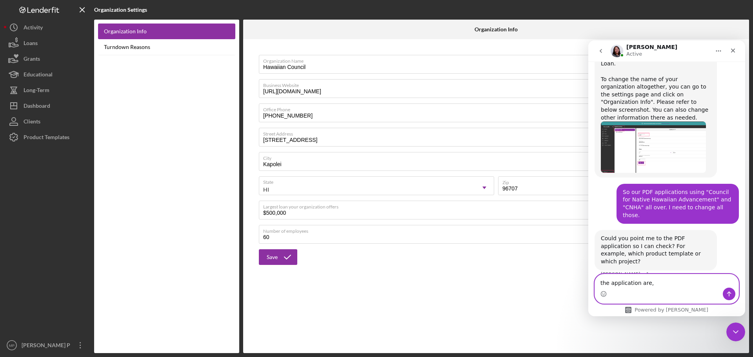
click at [669, 284] on textarea "the application are," at bounding box center [667, 281] width 144 height 13
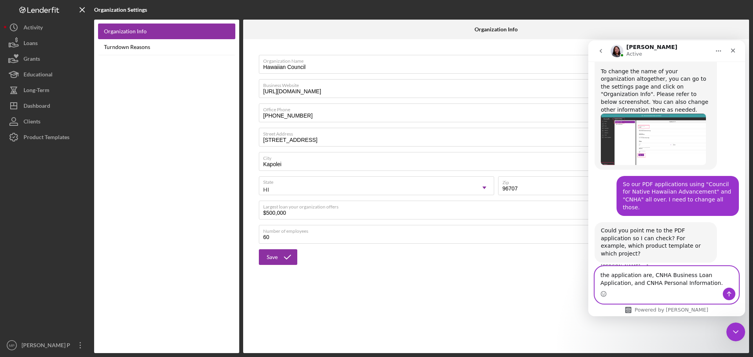
type textarea "the application are, CNHA Business Loan Application, and CNHA Personal Informat…"
click at [731, 294] on icon "Send a message…" at bounding box center [729, 294] width 6 height 6
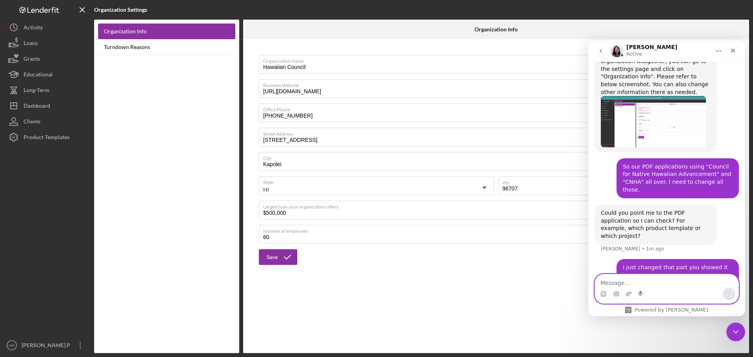
click at [656, 279] on textarea "Message…" at bounding box center [667, 281] width 144 height 13
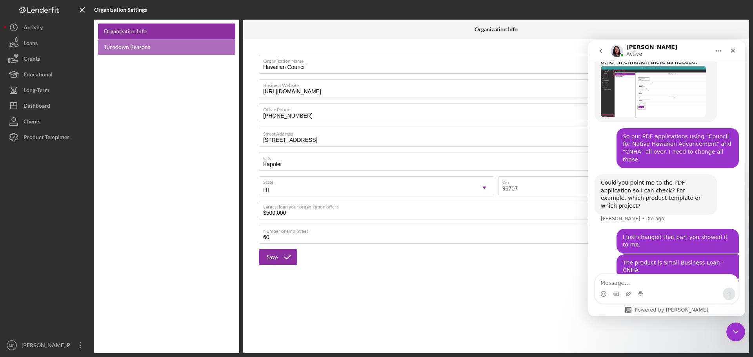
click at [140, 48] on link "Turndown Reasons" at bounding box center [166, 47] width 137 height 16
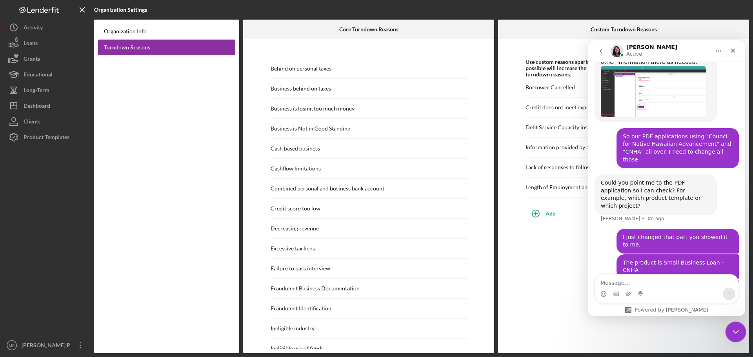
click at [738, 332] on icon "Close Intercom Messenger" at bounding box center [734, 330] width 9 height 9
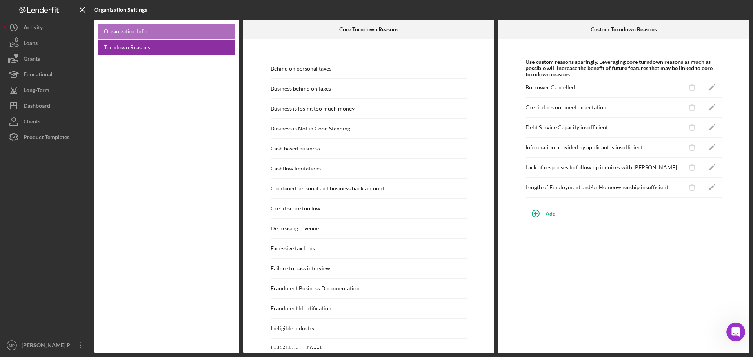
click at [137, 33] on link "Organization Info" at bounding box center [166, 32] width 137 height 16
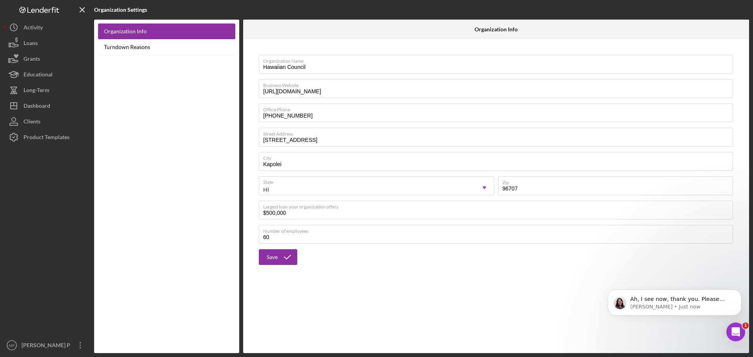
scroll to position [458, 0]
click at [735, 329] on icon "Open Intercom Messenger" at bounding box center [734, 331] width 5 height 6
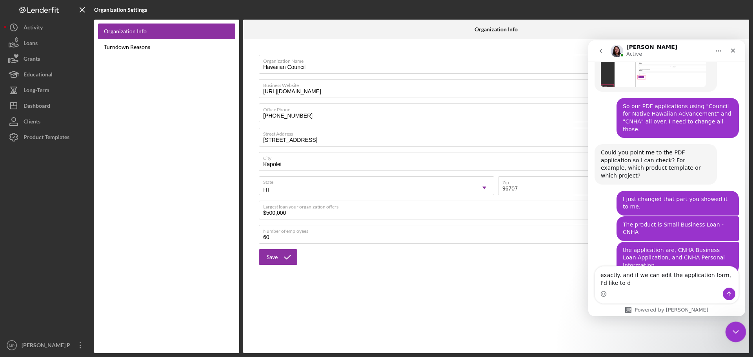
scroll to position [479, 0]
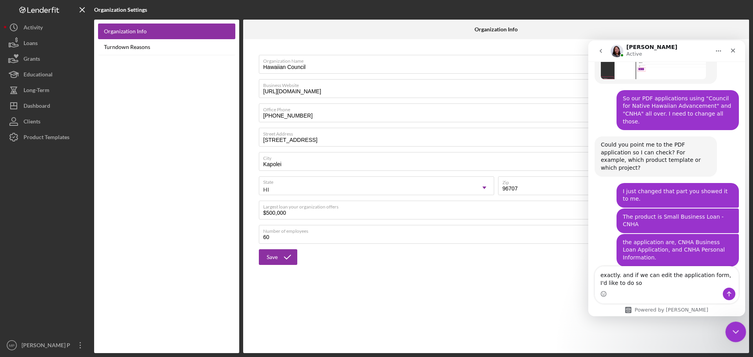
type textarea "exactly. and if we can edit the application form, I'd like to do so."
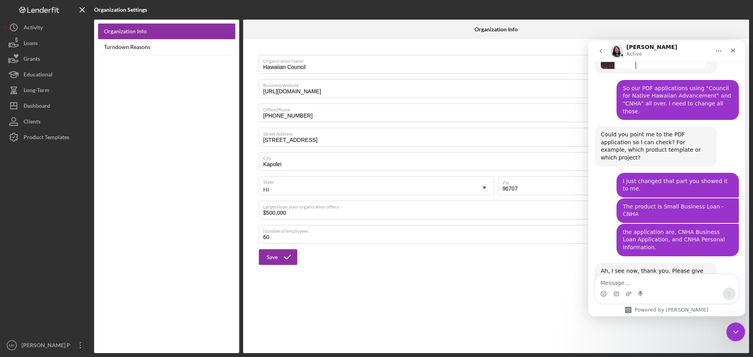
scroll to position [519, 0]
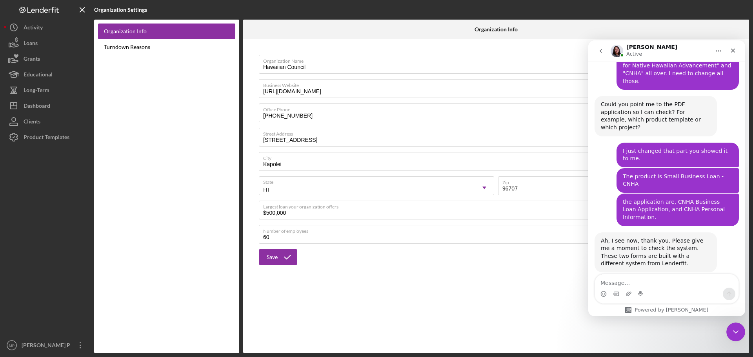
click at [414, 296] on div "Organization Name Hawaiian Council Business Website [URL][DOMAIN_NAME] Office P…" at bounding box center [496, 196] width 506 height 314
click at [47, 101] on div "Dashboard" at bounding box center [37, 107] width 27 height 18
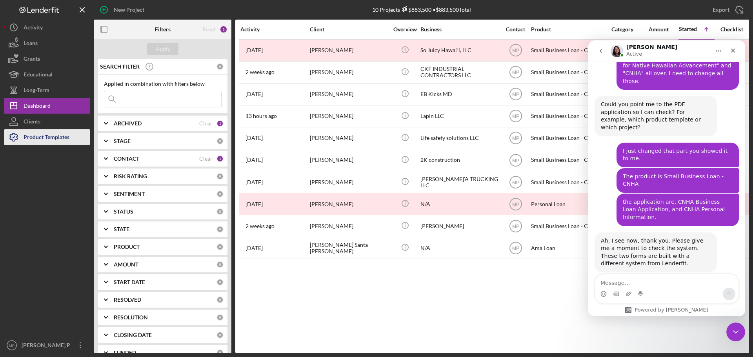
click at [49, 140] on div "Product Templates" at bounding box center [47, 138] width 46 height 18
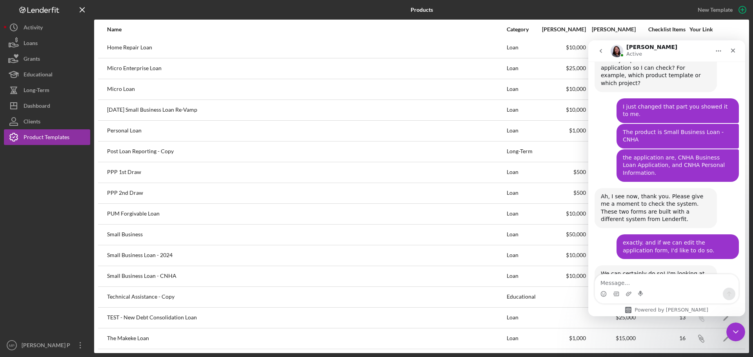
scroll to position [573, 0]
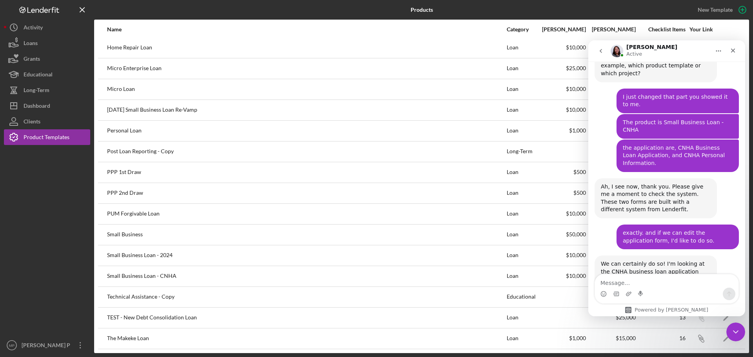
click at [651, 280] on textarea "Message…" at bounding box center [667, 281] width 144 height 13
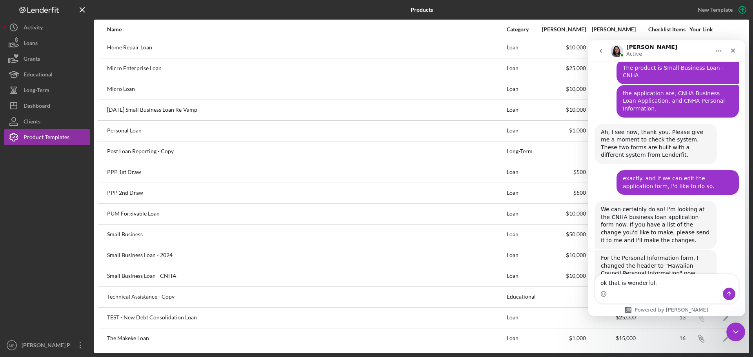
scroll to position [658, 0]
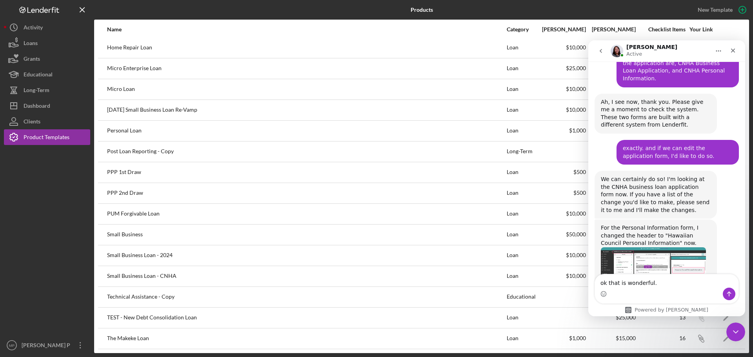
type textarea "ok that is wonderful."
click at [661, 248] on img "Christina says…" at bounding box center [653, 273] width 105 height 51
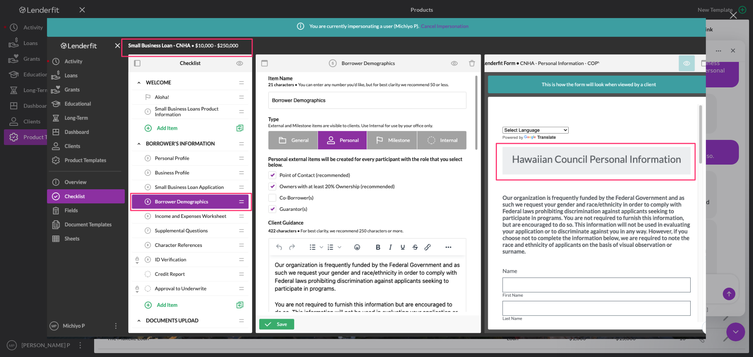
click at [727, 204] on div "Intercom messenger" at bounding box center [376, 178] width 753 height 357
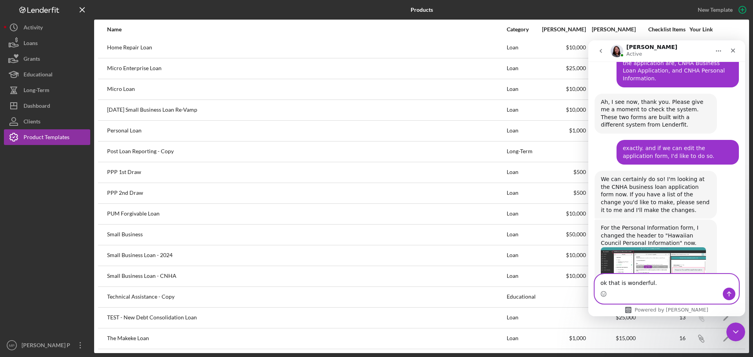
click at [658, 279] on textarea "ok that is wonderful." at bounding box center [667, 281] width 144 height 13
click at [732, 294] on icon "Send a message…" at bounding box center [729, 294] width 6 height 6
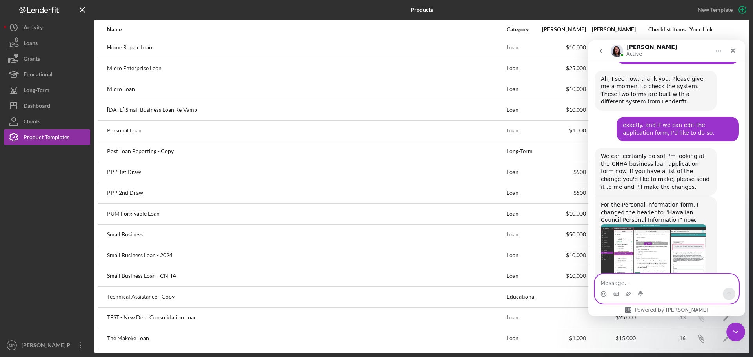
scroll to position [698, 0]
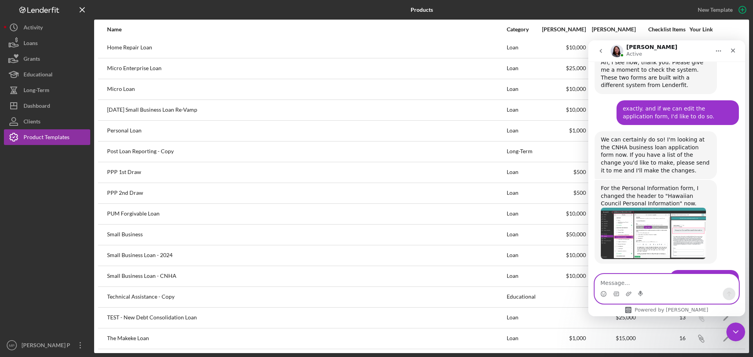
click at [623, 283] on textarea "Message…" at bounding box center [667, 281] width 144 height 13
type textarea "Yes, I was going to, but I will show my boss first."
click at [730, 293] on icon "Send a message…" at bounding box center [729, 294] width 6 height 6
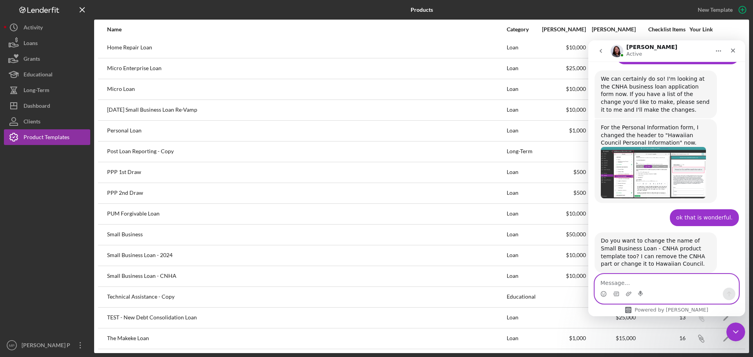
scroll to position [759, 0]
click at [665, 147] on img "Christina says…" at bounding box center [653, 172] width 105 height 51
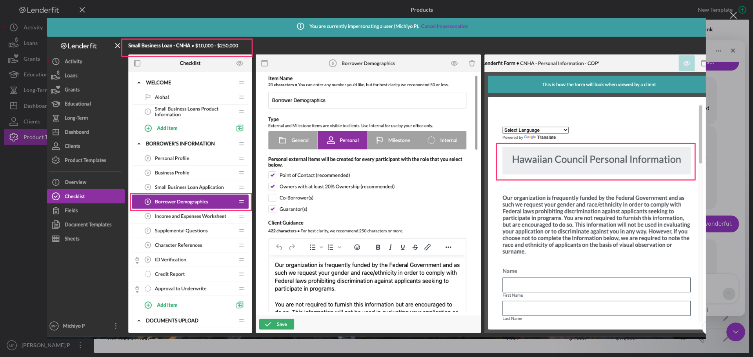
scroll to position [752, 0]
click at [733, 14] on div "Close" at bounding box center [733, 15] width 7 height 7
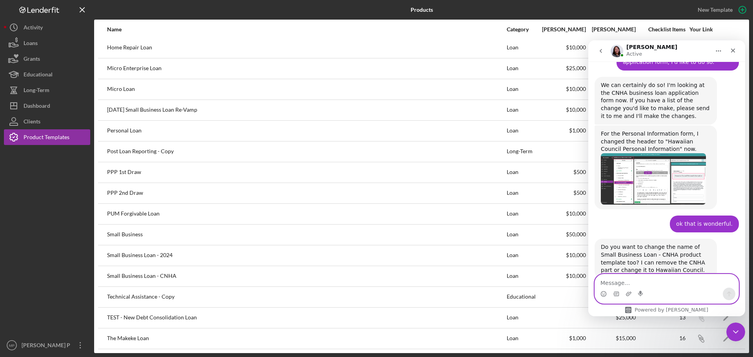
click at [663, 282] on textarea "Message…" at bounding box center [667, 281] width 144 height 13
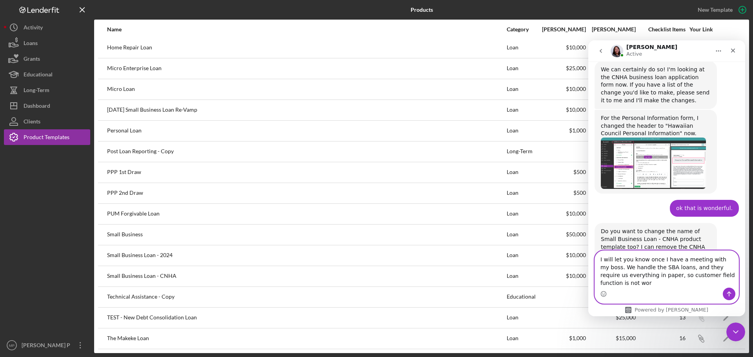
scroll to position [776, 0]
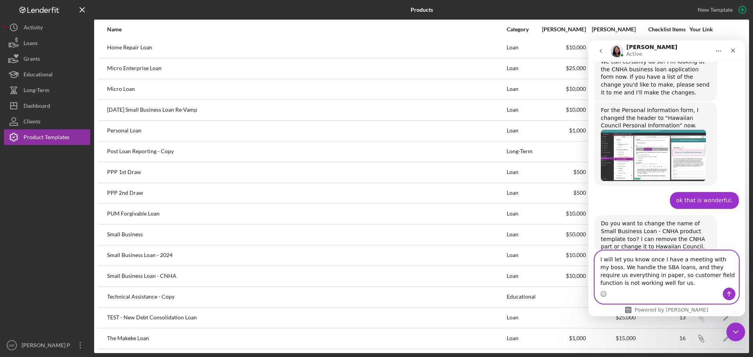
type textarea "I will let you know once I have a meeting with my boss. We handle the SBA loans…"
click at [731, 295] on icon "Send a message…" at bounding box center [729, 294] width 6 height 6
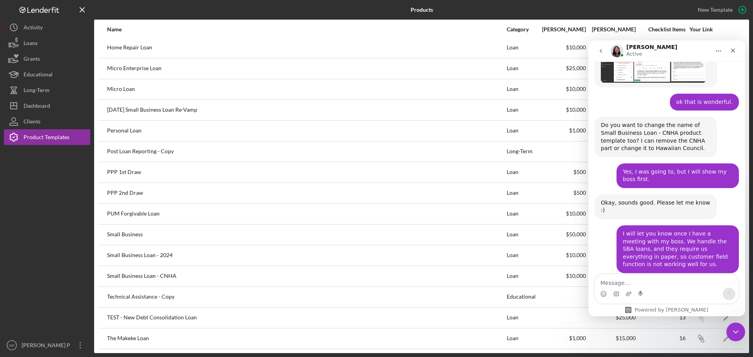
scroll to position [876, 0]
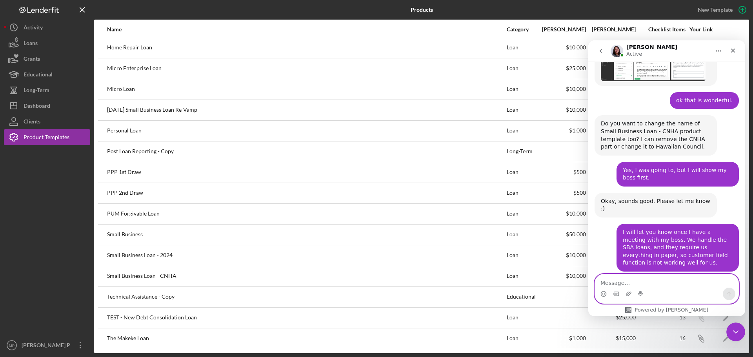
click at [662, 281] on textarea "Message…" at bounding box center [667, 281] width 144 height 13
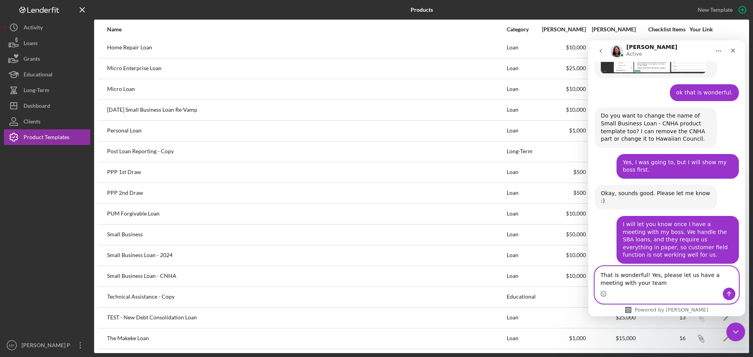
type textarea "That is wonderful! Yes, please let us have a meeting with your team."
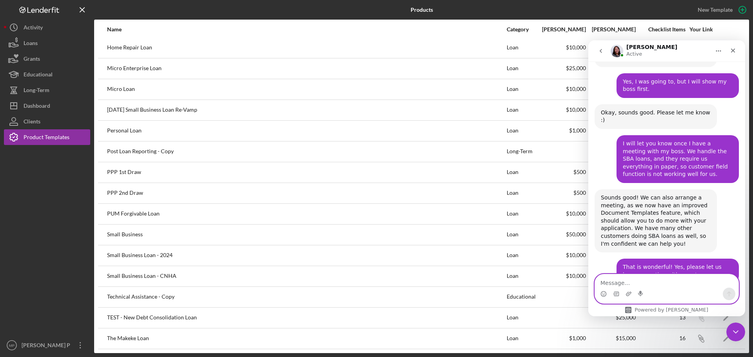
scroll to position [965, 0]
